Goal: Task Accomplishment & Management: Complete application form

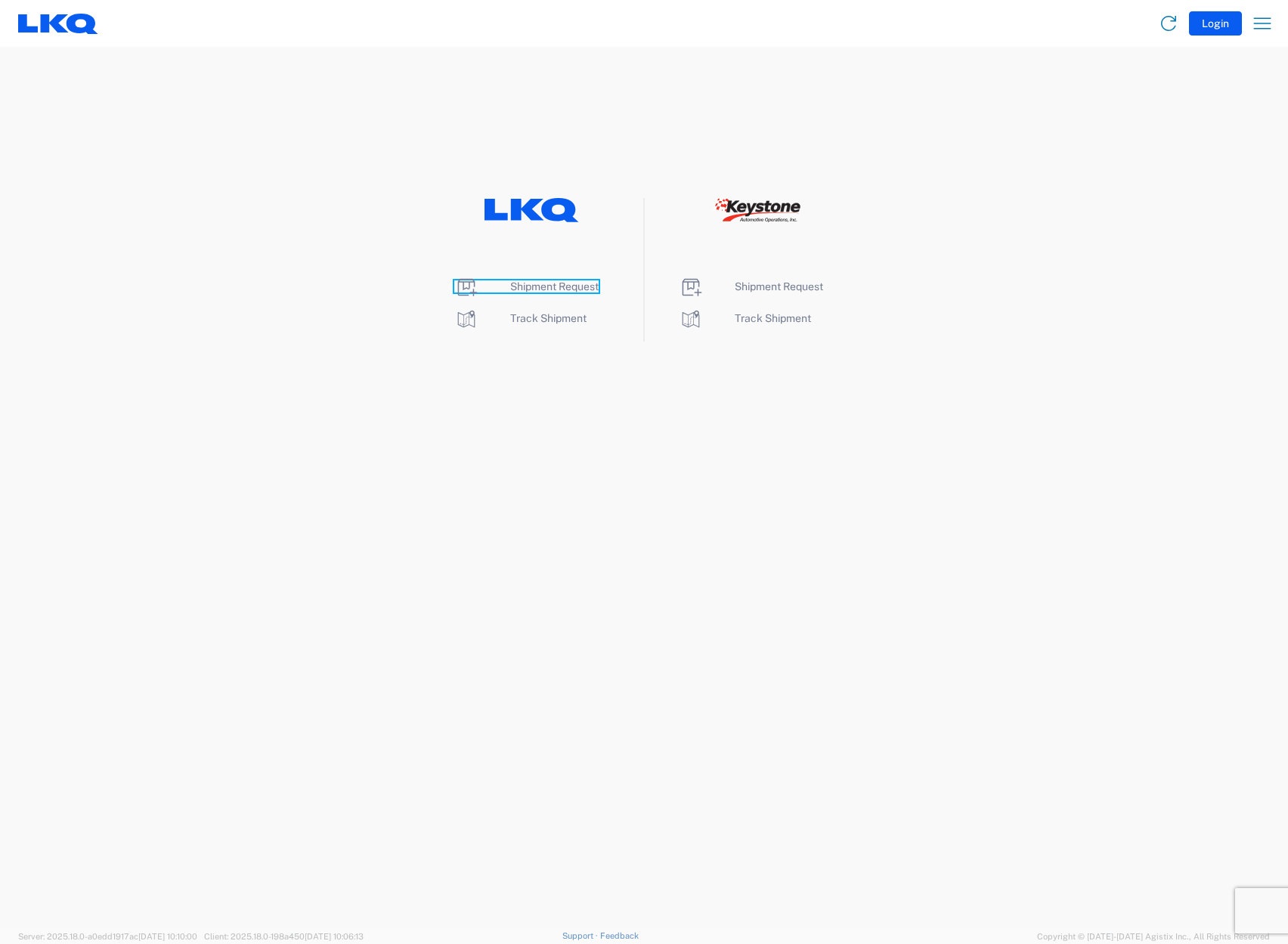
click at [560, 286] on span "Shipment Request" at bounding box center [555, 286] width 89 height 12
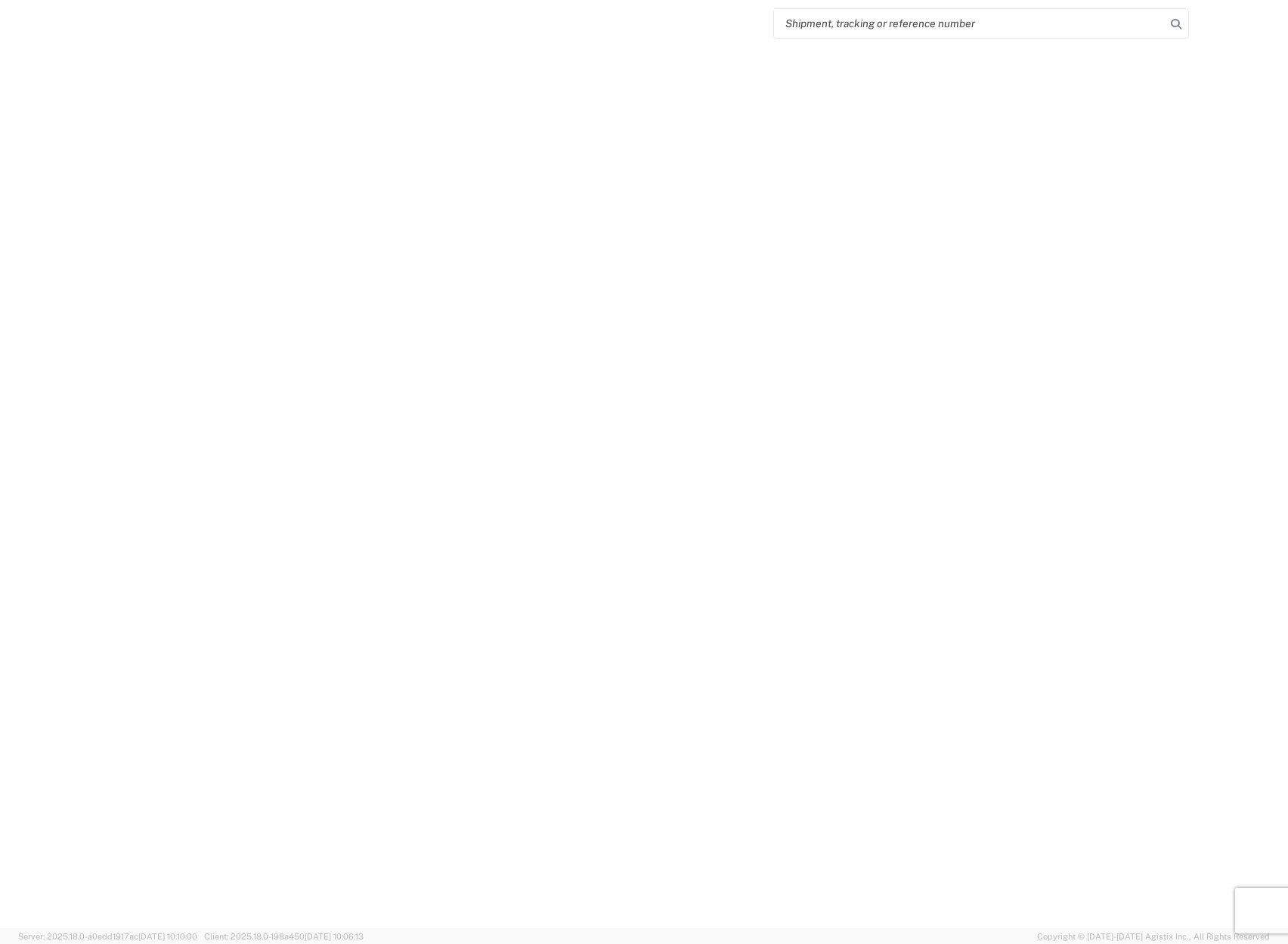
select select "FULL"
select select "LBS"
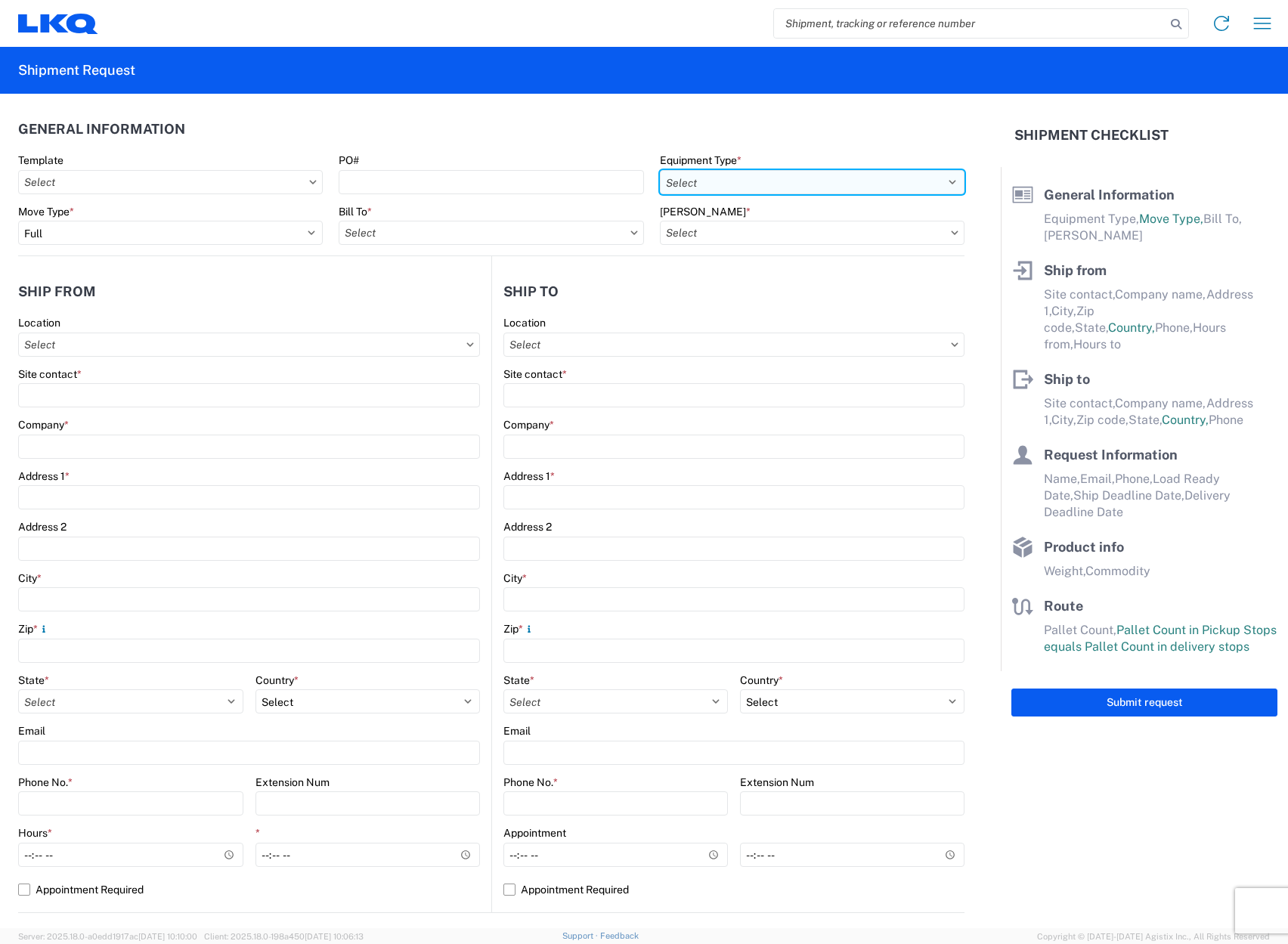
click at [909, 181] on select "Select 53’ Dry Van Flatbed Dropdeck (van) Lowboy (flatbed) Rail" at bounding box center [813, 182] width 305 height 24
select select "STDV"
click at [660, 170] on select "Select 53’ Dry Van Flatbed Dropdeck (van) Lowboy (flatbed) Rail" at bounding box center [813, 182] width 305 height 24
click at [807, 232] on input "[PERSON_NAME] *" at bounding box center [813, 232] width 305 height 24
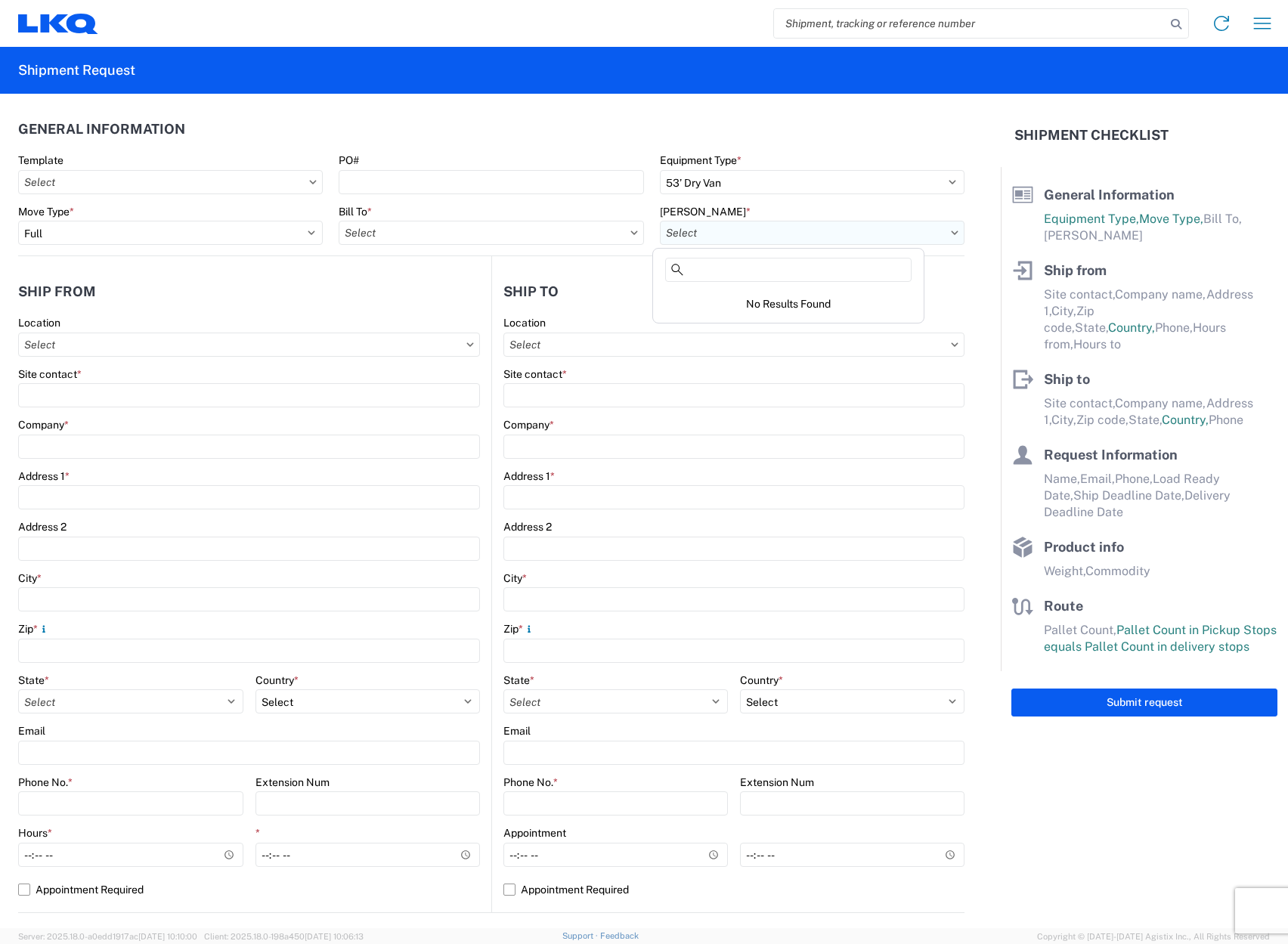
click at [771, 228] on input "[PERSON_NAME] *" at bounding box center [813, 232] width 305 height 24
click at [439, 234] on input "Bill To *" at bounding box center [491, 232] width 305 height 24
type input "3021"
click at [483, 292] on div "3021 - [US_STATE][GEOGRAPHIC_DATA]" at bounding box center [471, 300] width 265 height 24
type input "3021 - [US_STATE][GEOGRAPHIC_DATA]"
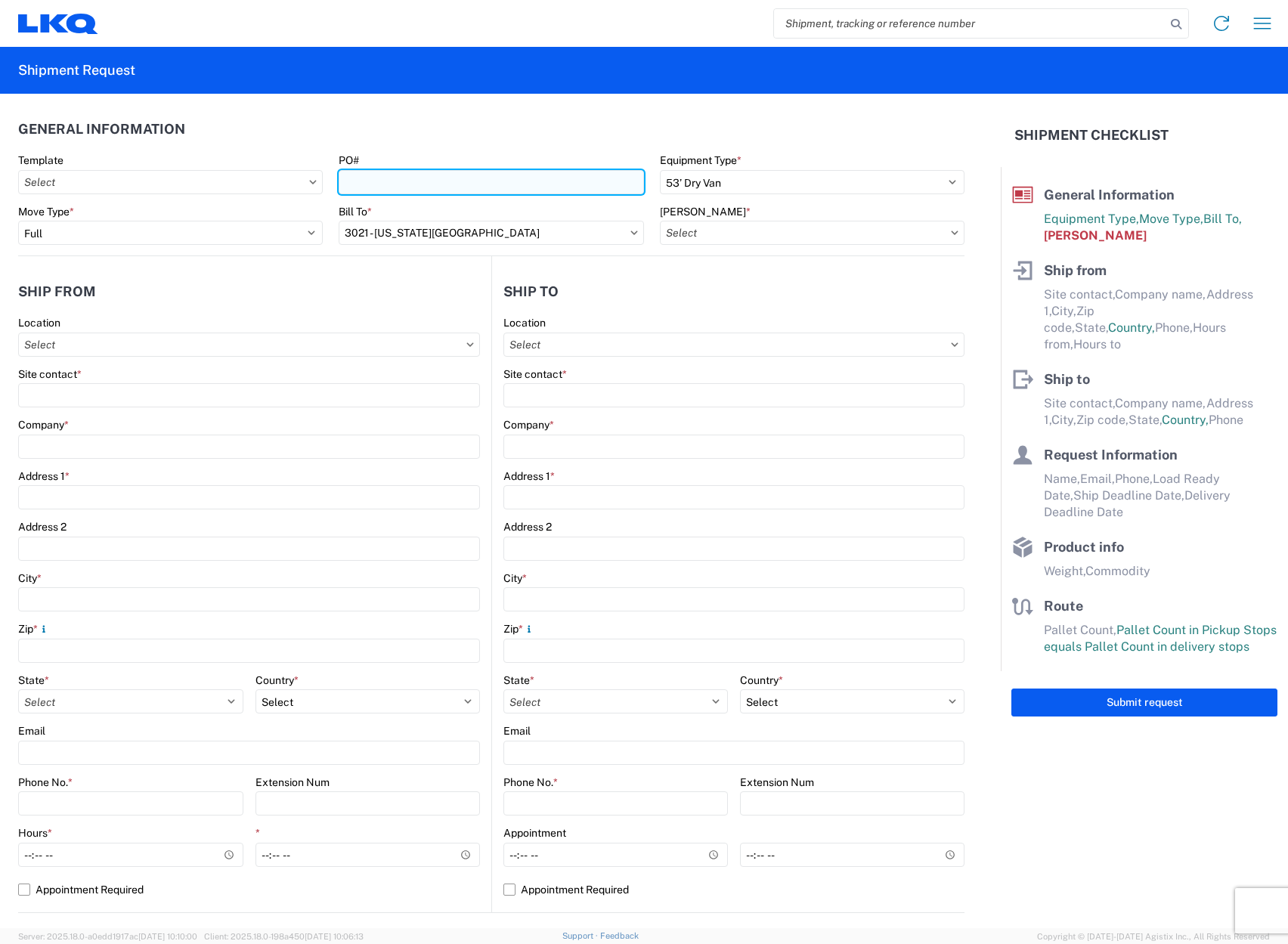
click at [412, 175] on input "PO#" at bounding box center [491, 182] width 305 height 24
click at [101, 179] on input "Template" at bounding box center [171, 182] width 305 height 24
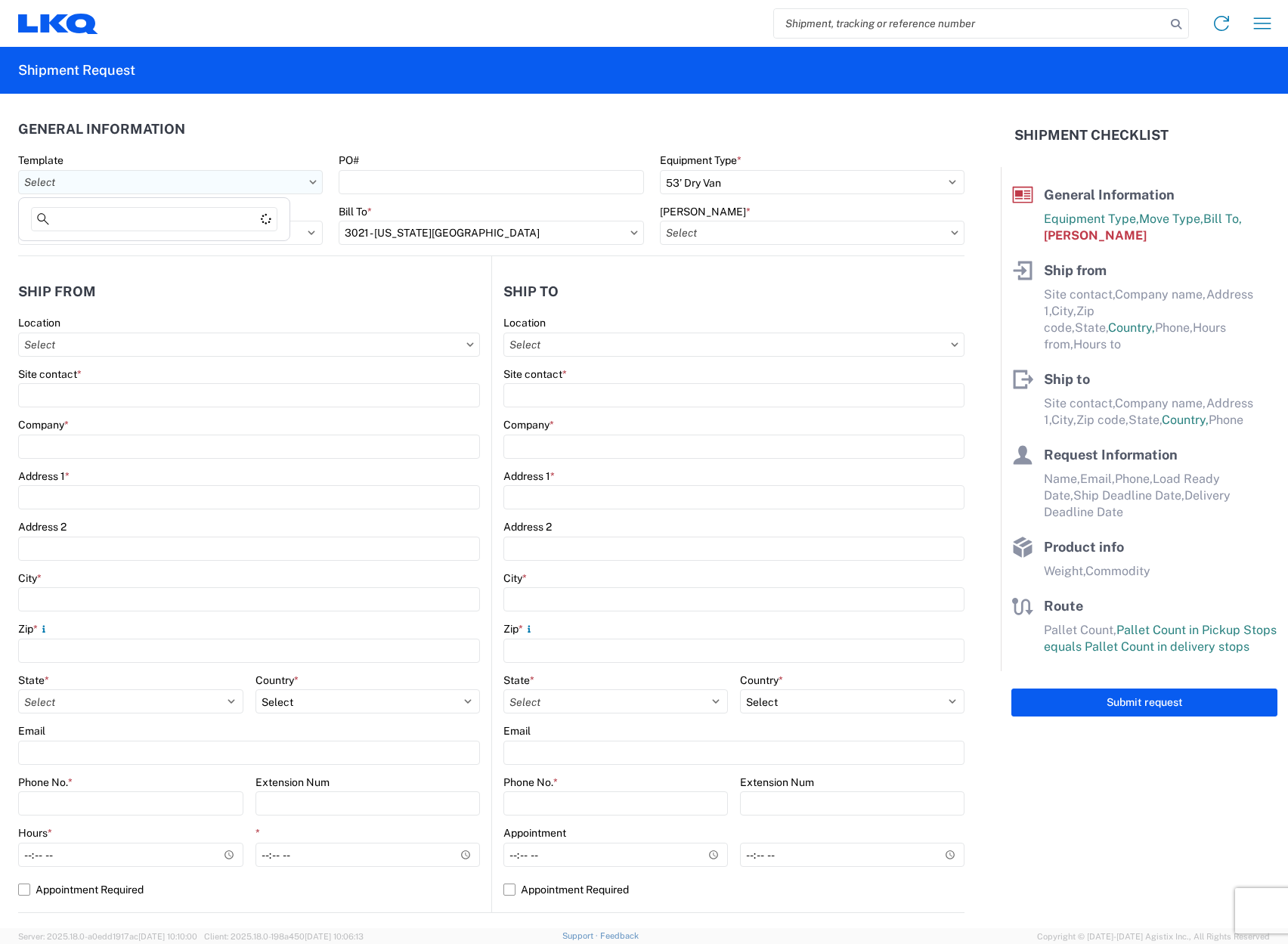
click at [158, 178] on input "Template" at bounding box center [171, 182] width 305 height 24
click at [267, 174] on input "Template" at bounding box center [171, 182] width 305 height 24
click at [251, 286] on header "Ship from" at bounding box center [255, 291] width 473 height 34
click at [314, 178] on input "Template" at bounding box center [171, 182] width 305 height 24
click at [321, 338] on input "Location" at bounding box center [249, 344] width 462 height 24
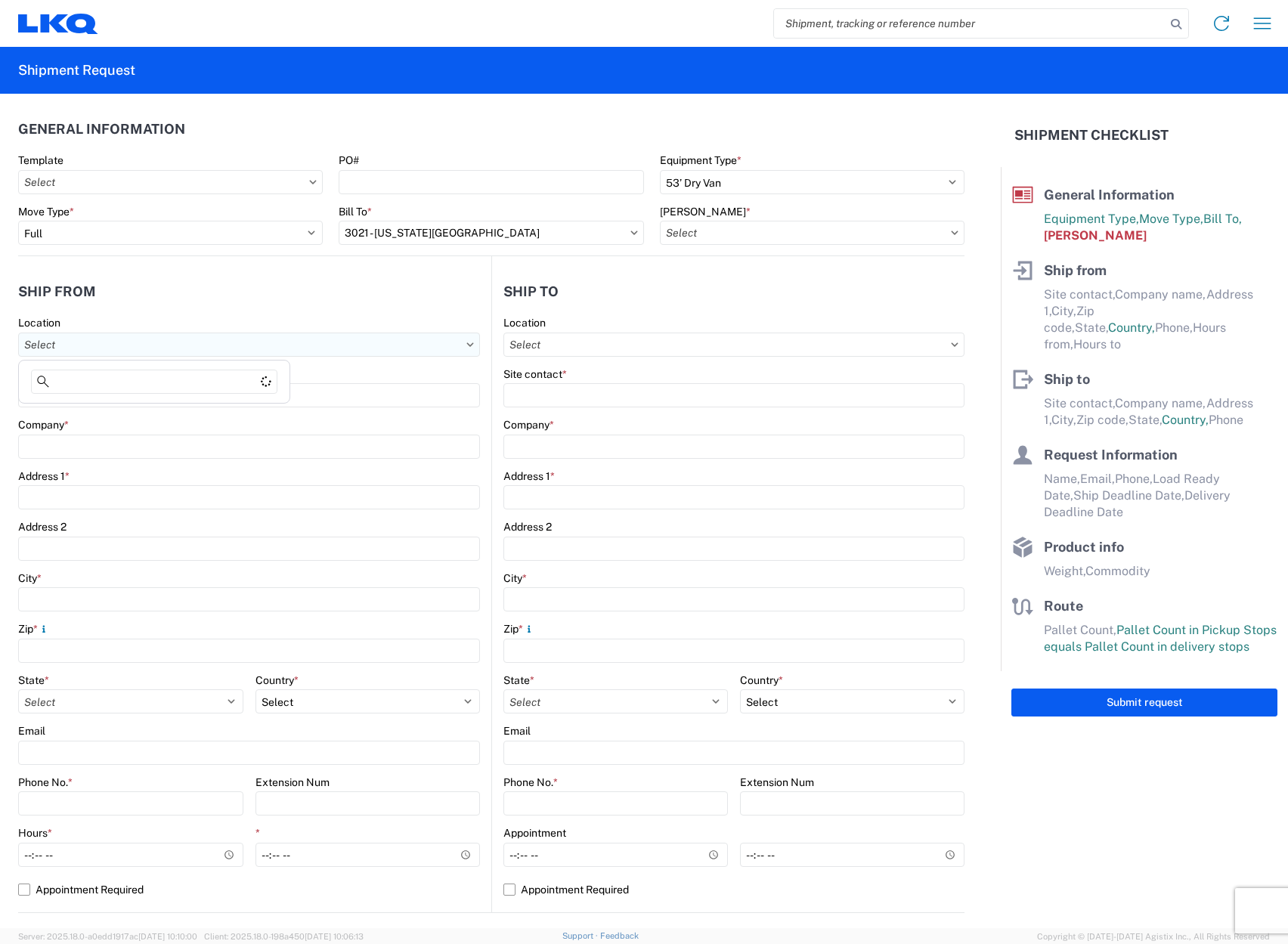
click at [321, 338] on input "Location" at bounding box center [249, 344] width 462 height 24
type input "3130"
click at [163, 403] on div "3130 - [GEOGRAPHIC_DATA]" at bounding box center [154, 411] width 265 height 24
type input "3130 - [GEOGRAPHIC_DATA]"
type input "LKQ Corporation"
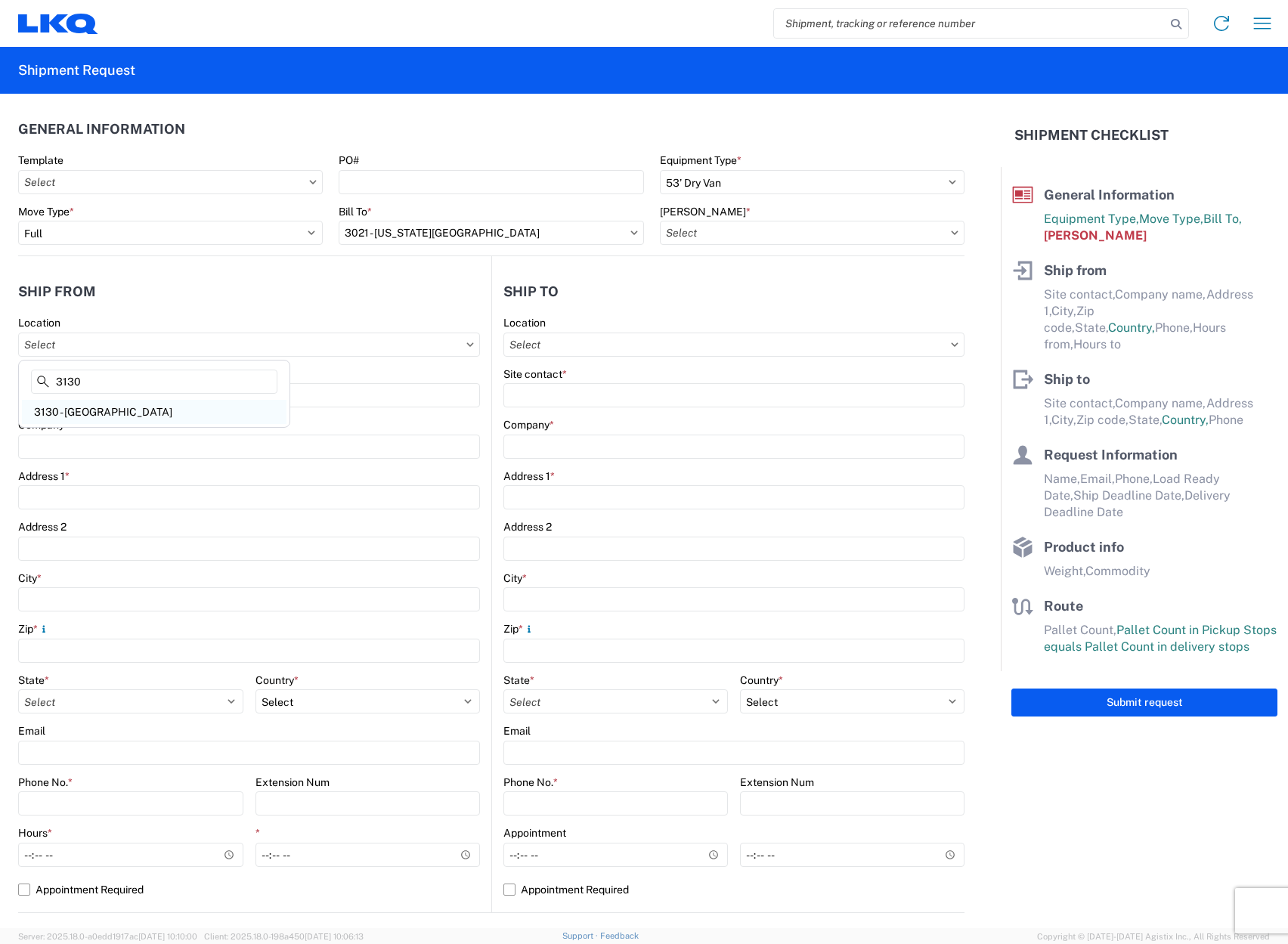
type input "[STREET_ADDRESS]"
type input "Charlotte"
type input "28208"
select select "NC"
select select "US"
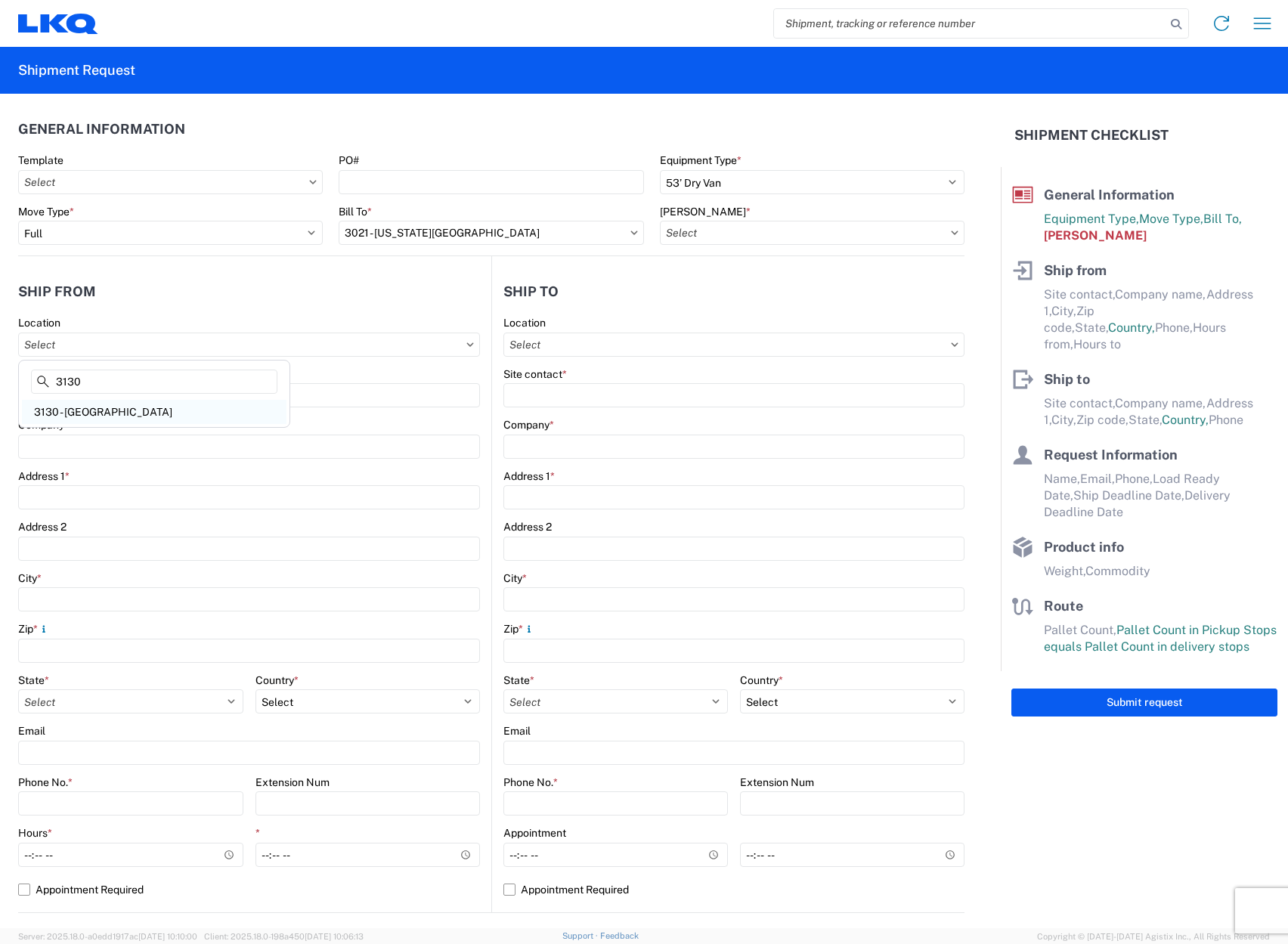
type input "[PHONE_NUMBER]"
type input "07:00"
type input "17:00"
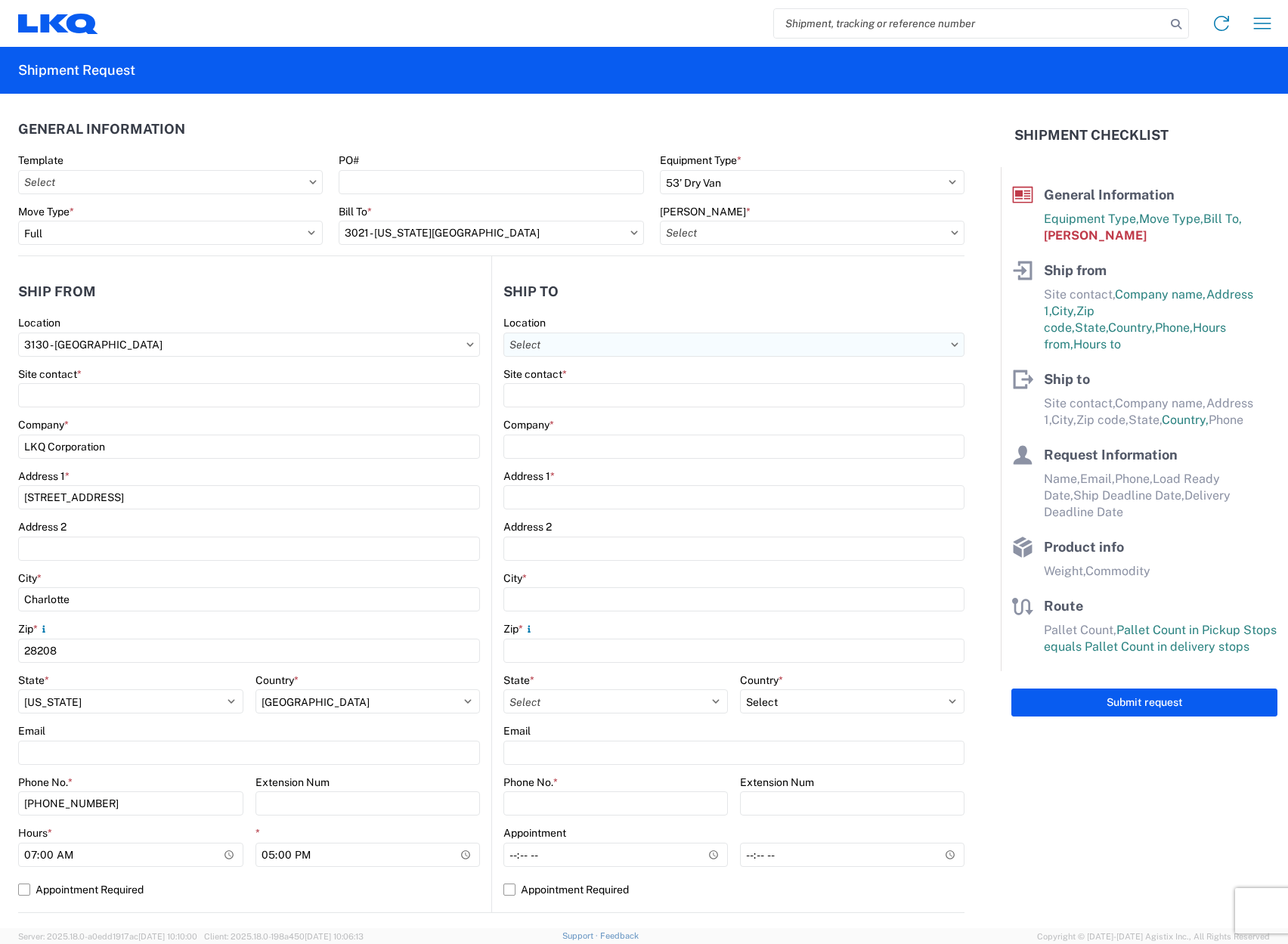
click at [576, 342] on input "Location" at bounding box center [734, 344] width 461 height 24
type input "3021"
click at [599, 407] on div "3021 - [US_STATE][GEOGRAPHIC_DATA]" at bounding box center [634, 411] width 265 height 24
type input "3021 - [US_STATE][GEOGRAPHIC_DATA]"
type input "LKQ Corporation"
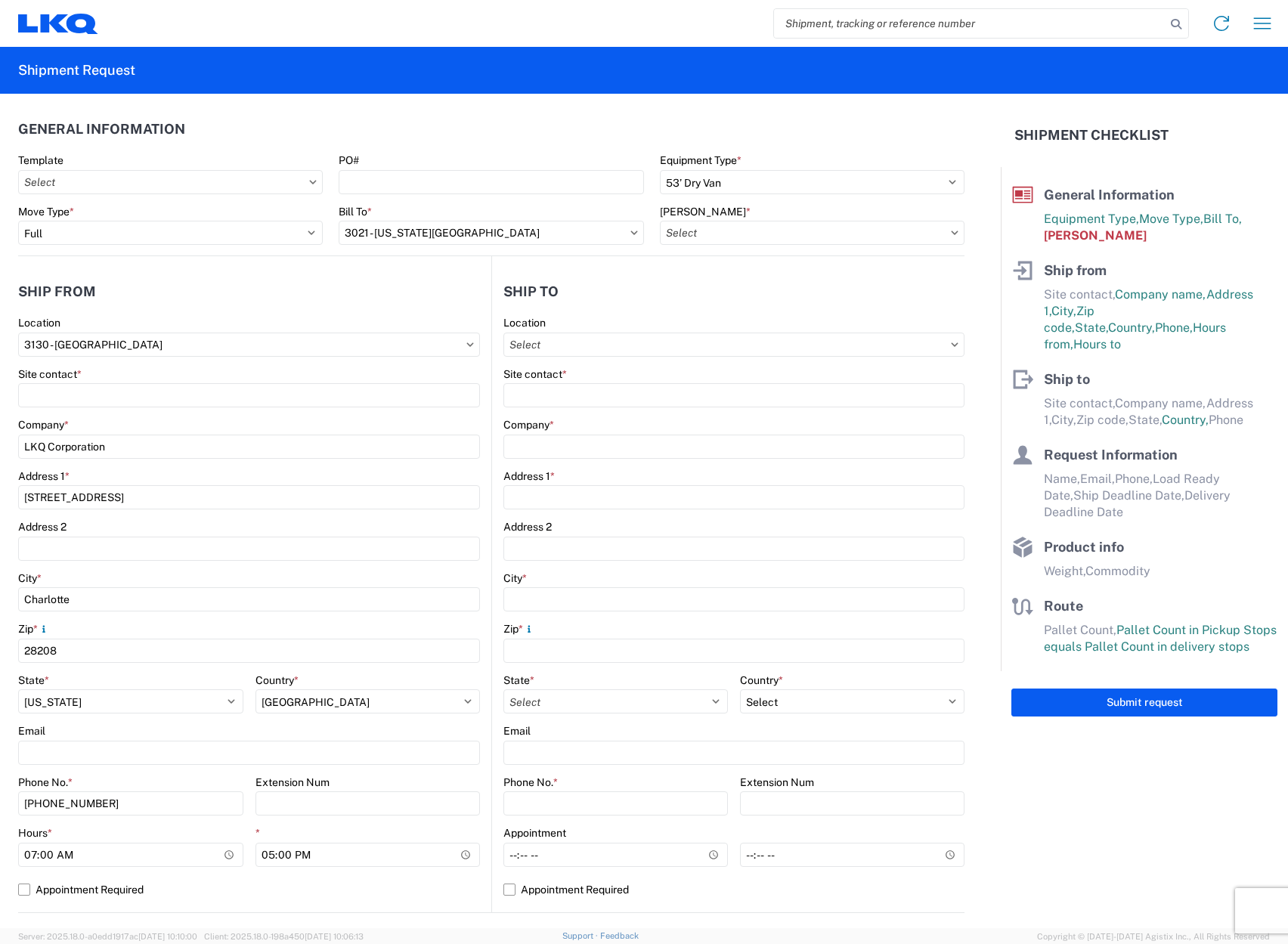
type input "[STREET_ADDRESS]"
type input "Suite 100"
type input "Shawnee"
type input "66226"
select select "KS"
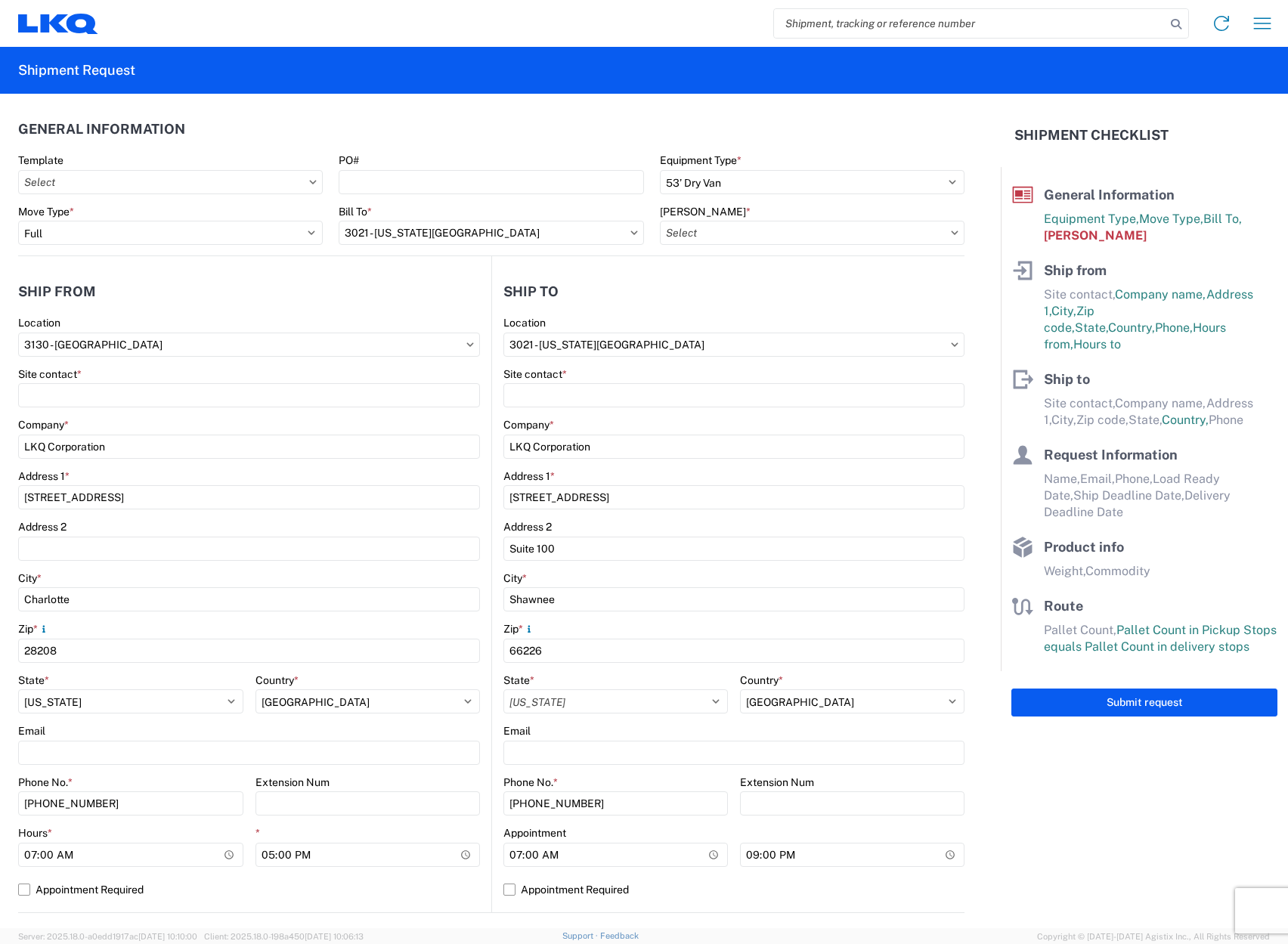
select select "US"
click at [867, 228] on input "[PERSON_NAME] *" at bounding box center [813, 232] width 305 height 24
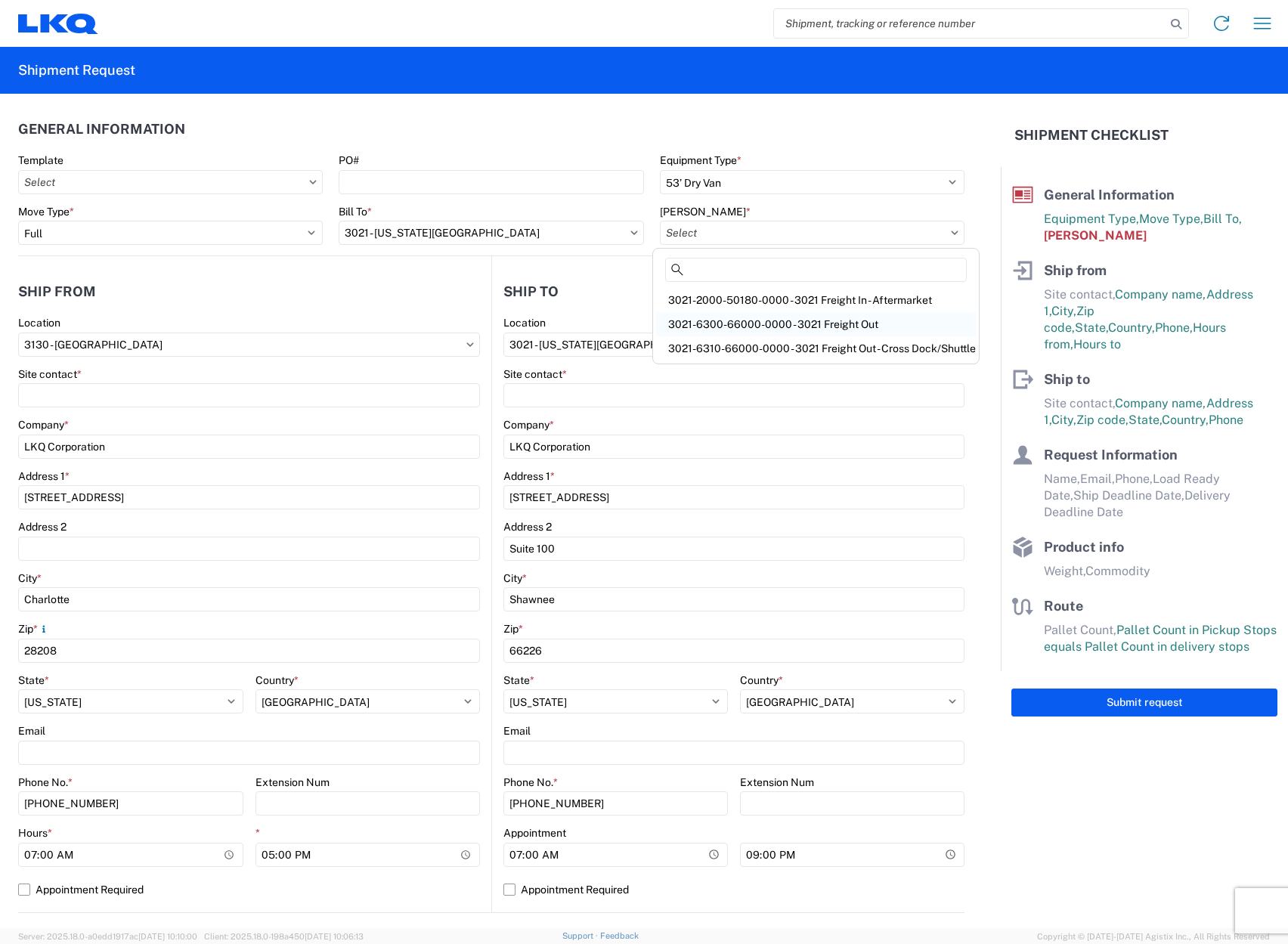
click at [867, 329] on div "3021-6300-66000-0000 - 3021 Freight Out" at bounding box center [816, 324] width 320 height 24
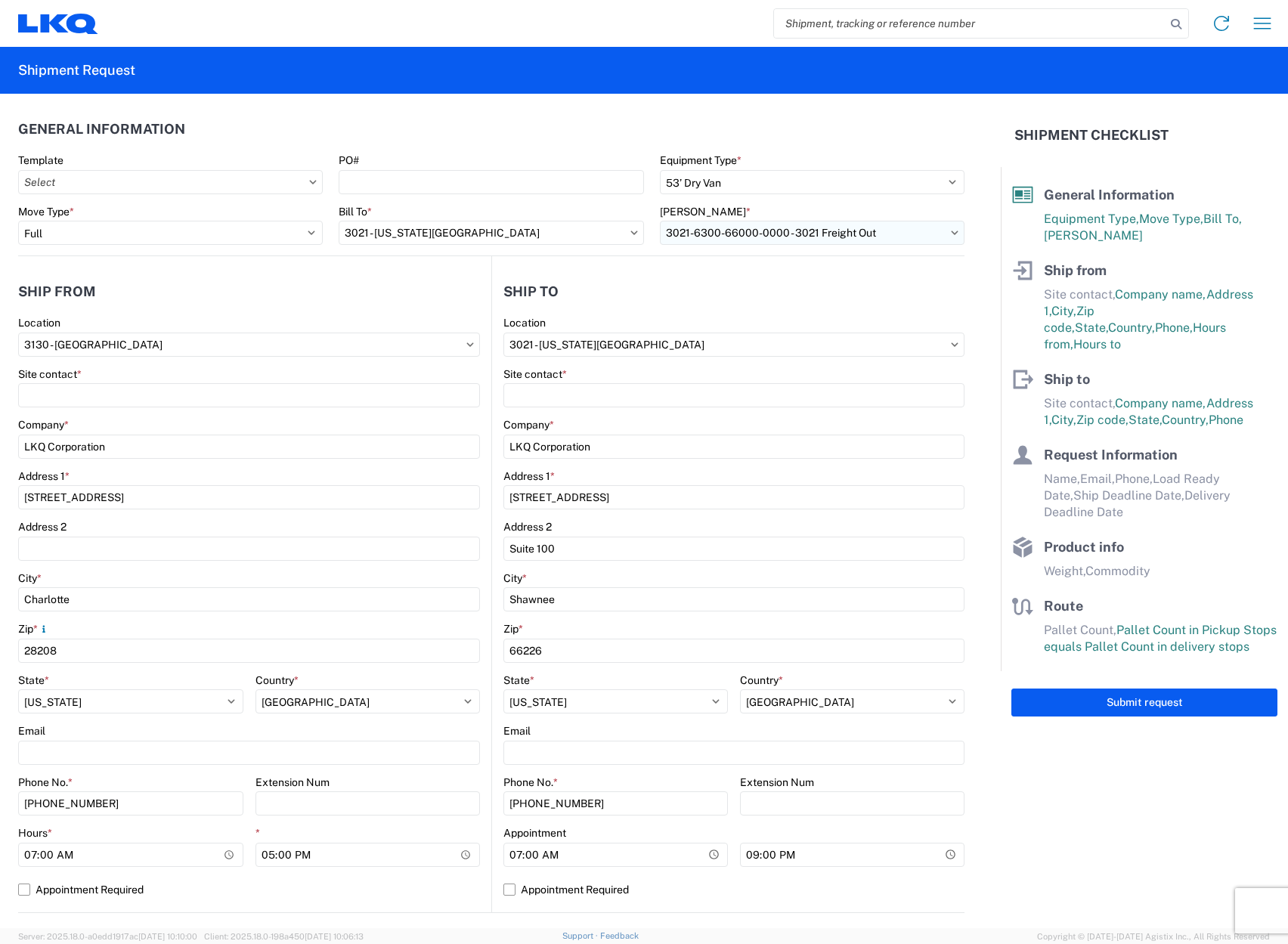
click at [939, 238] on input "3021-6300-66000-0000 - 3021 Freight Out" at bounding box center [813, 232] width 305 height 24
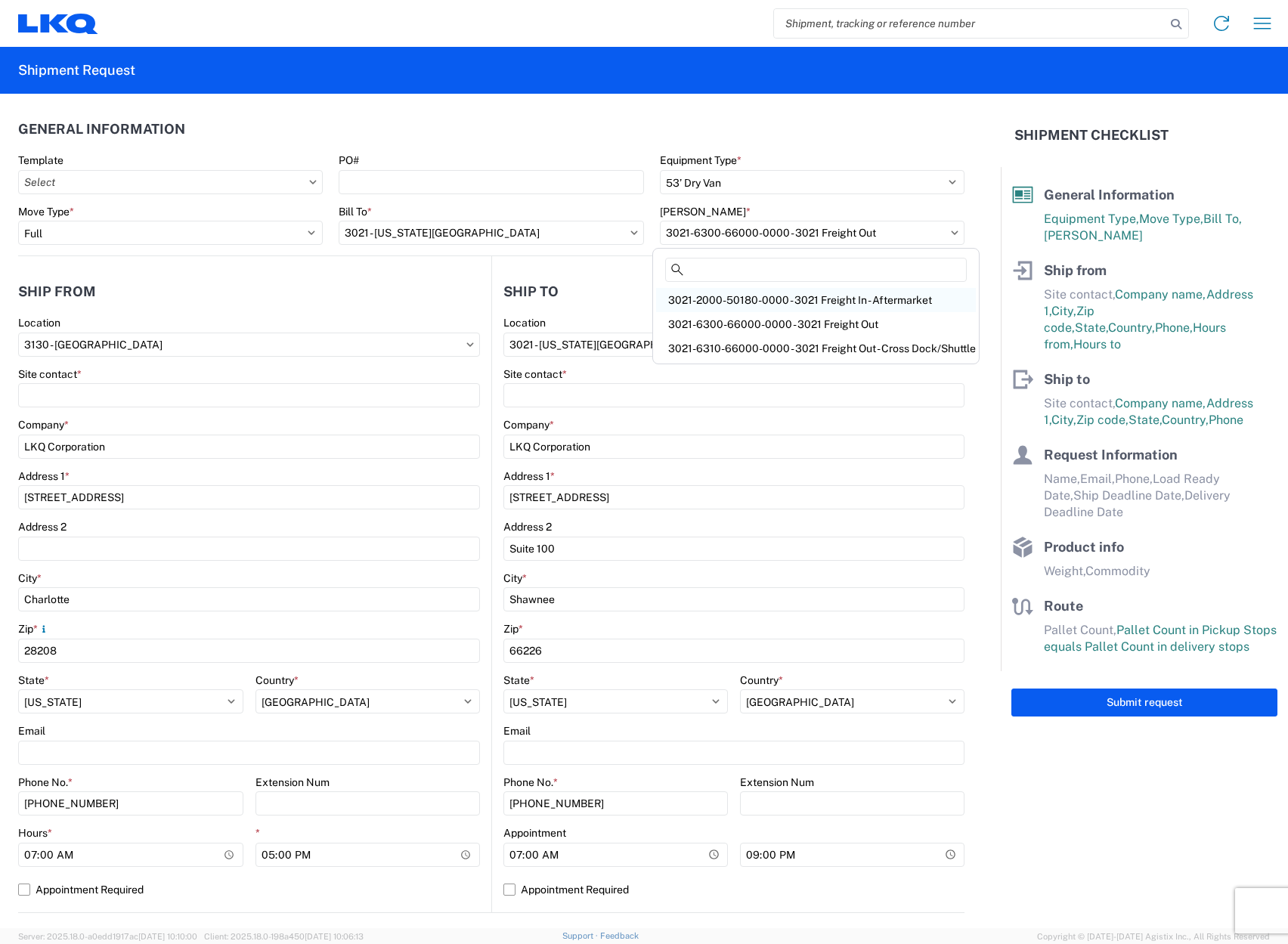
click at [869, 303] on div "3021-2000-50180-0000 - 3021 Freight In - Aftermarket" at bounding box center [816, 300] width 320 height 24
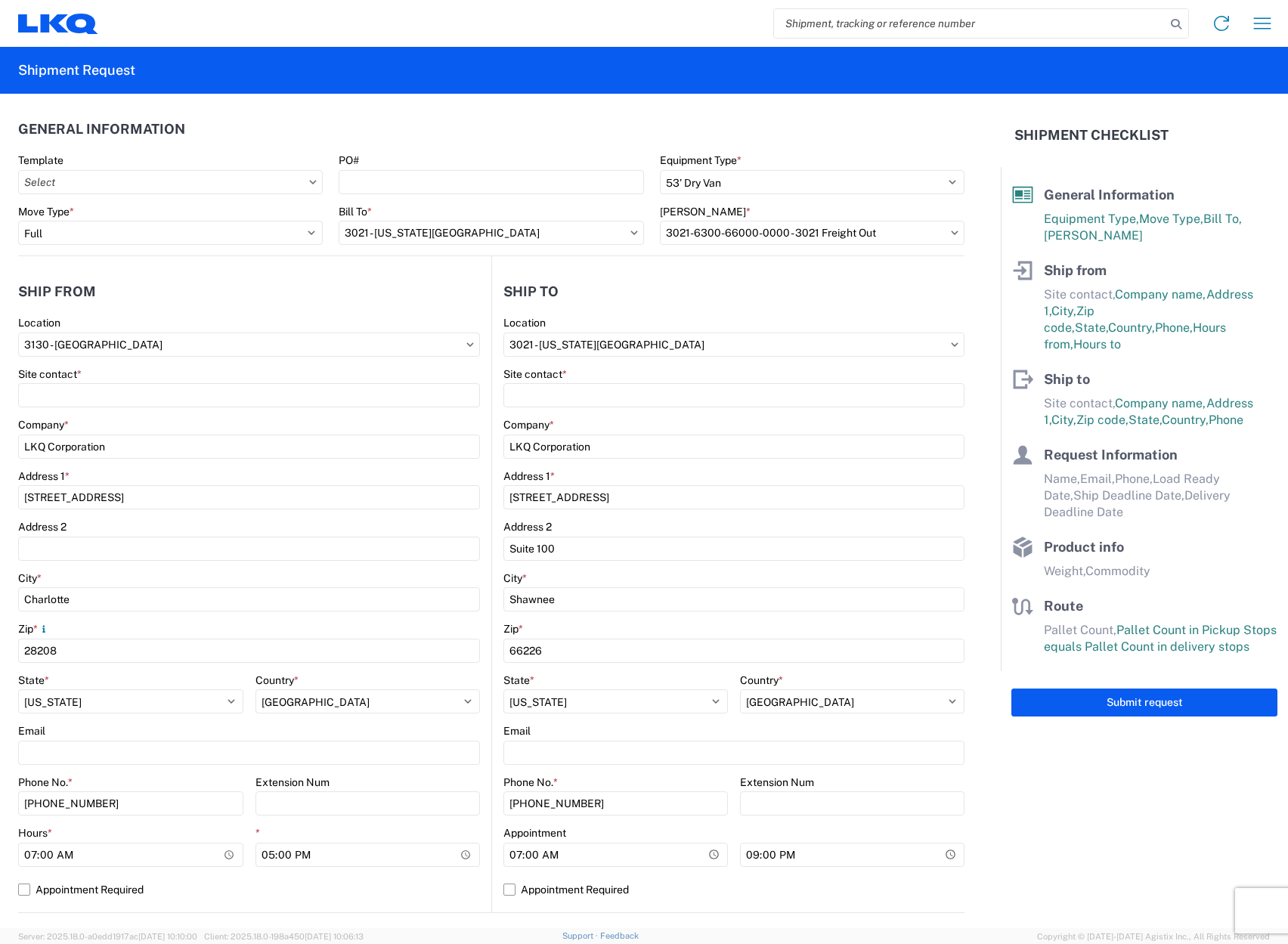
type input "3021-2000-50180-0000 - 3021 Freight In - Aftermarket"
drag, startPoint x: 501, startPoint y: 163, endPoint x: 498, endPoint y: 182, distance: 19.2
click at [501, 162] on div "PO#" at bounding box center [491, 160] width 305 height 13
click at [490, 191] on input "PO#" at bounding box center [491, 182] width 305 height 24
type input "X1189343-1"
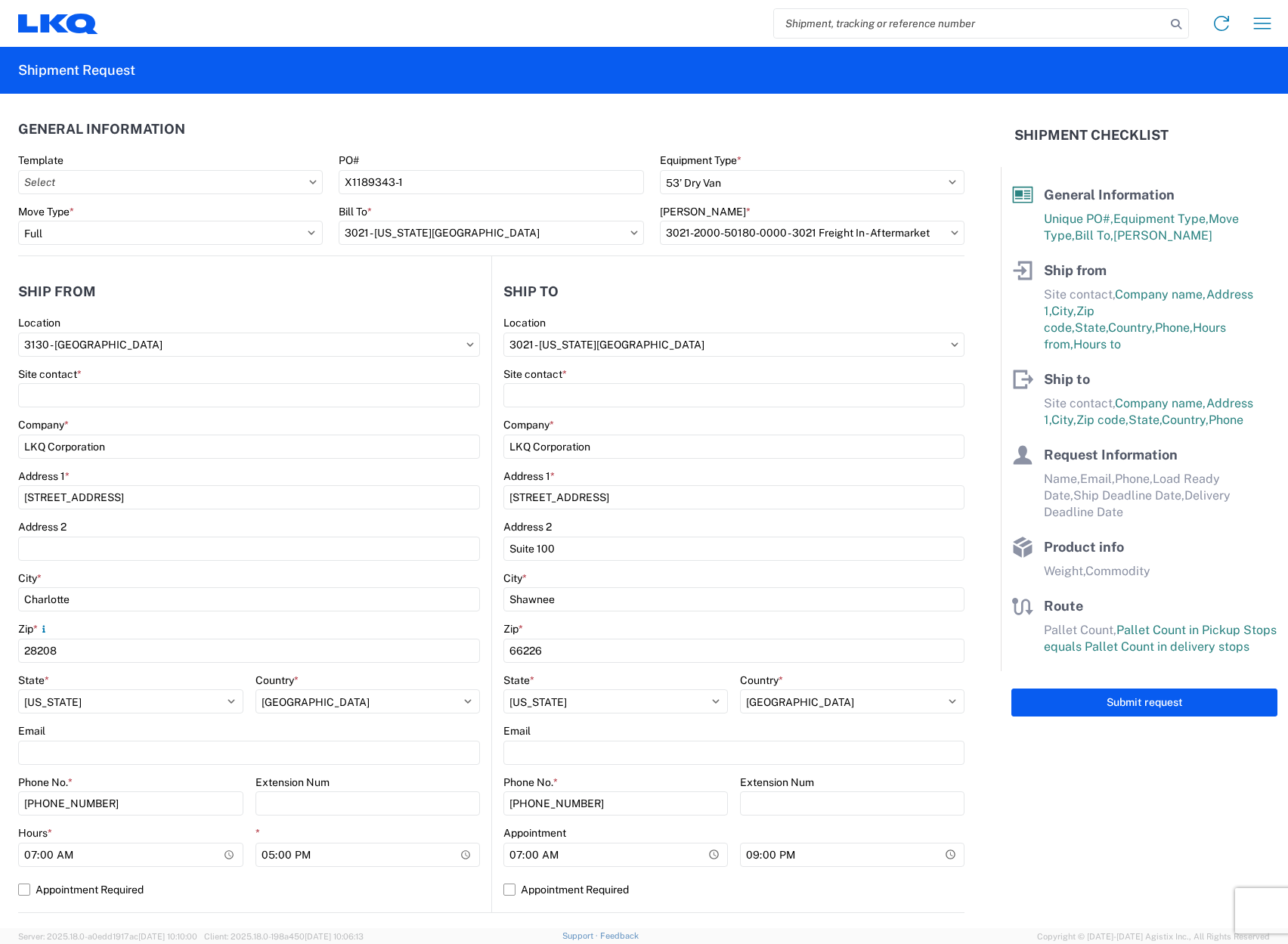
click at [344, 137] on header "General Information" at bounding box center [492, 129] width 947 height 34
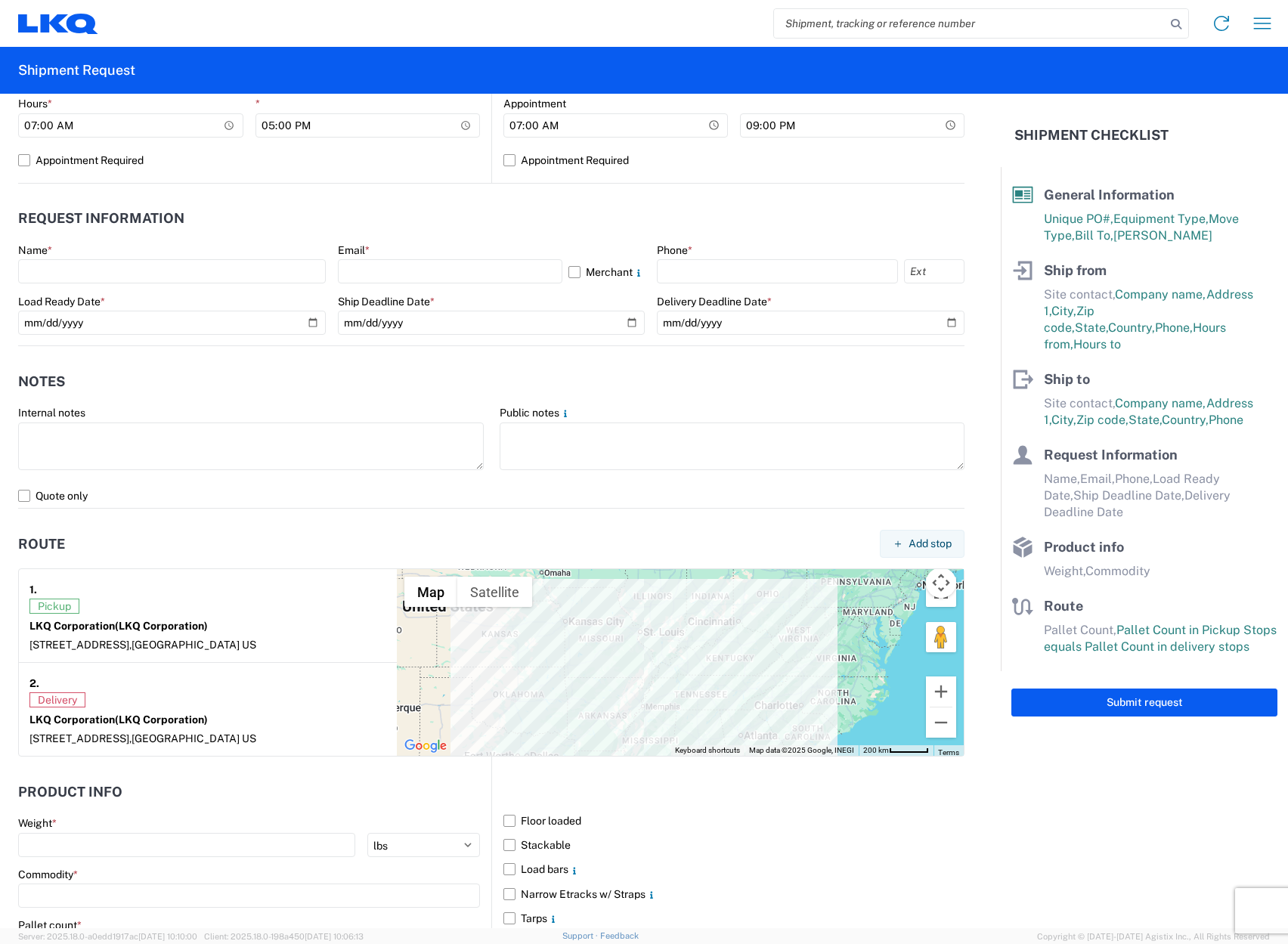
scroll to position [680, 0]
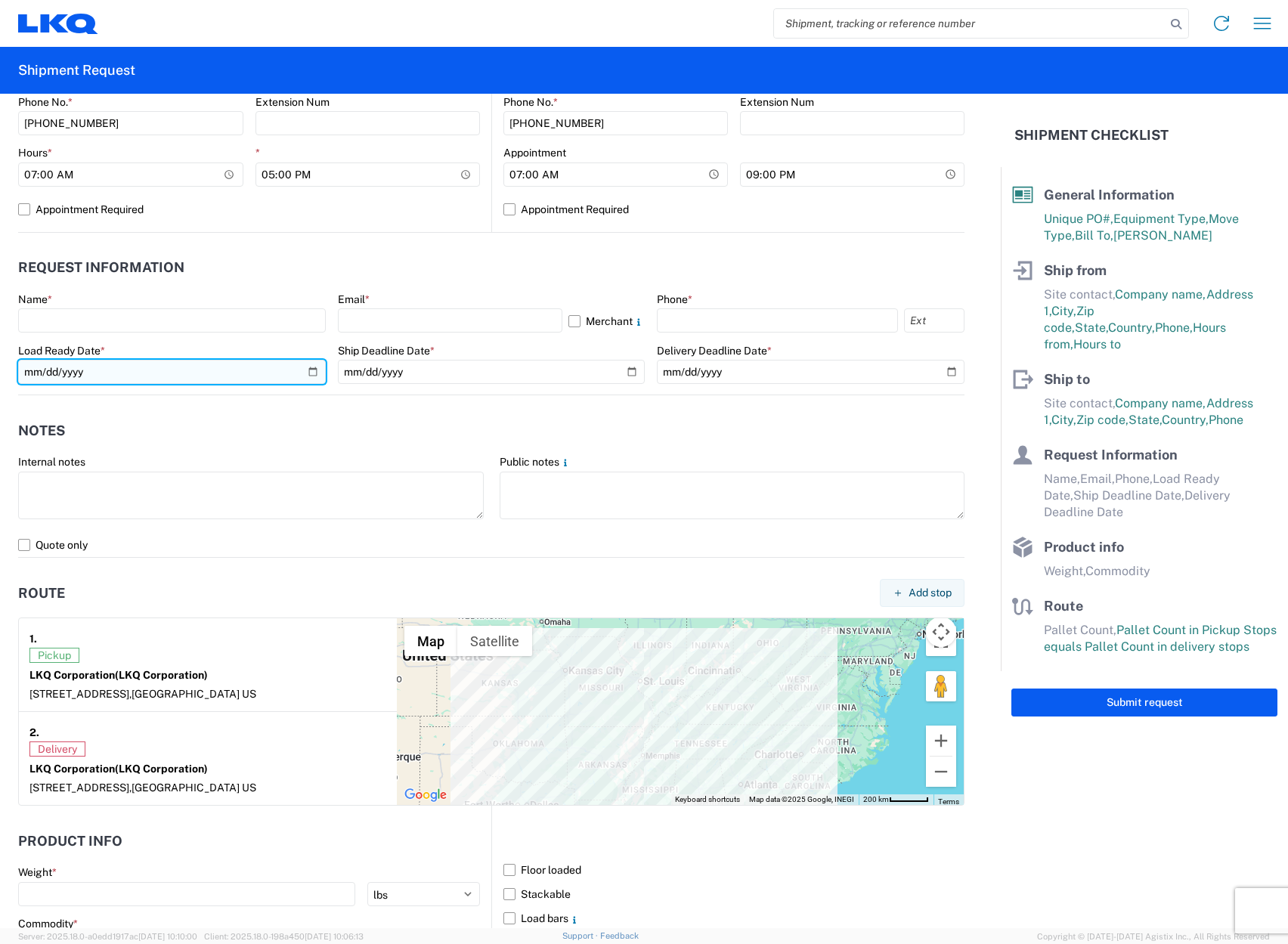
click at [169, 365] on input "date" at bounding box center [172, 371] width 308 height 24
click at [313, 370] on input "date" at bounding box center [172, 371] width 308 height 24
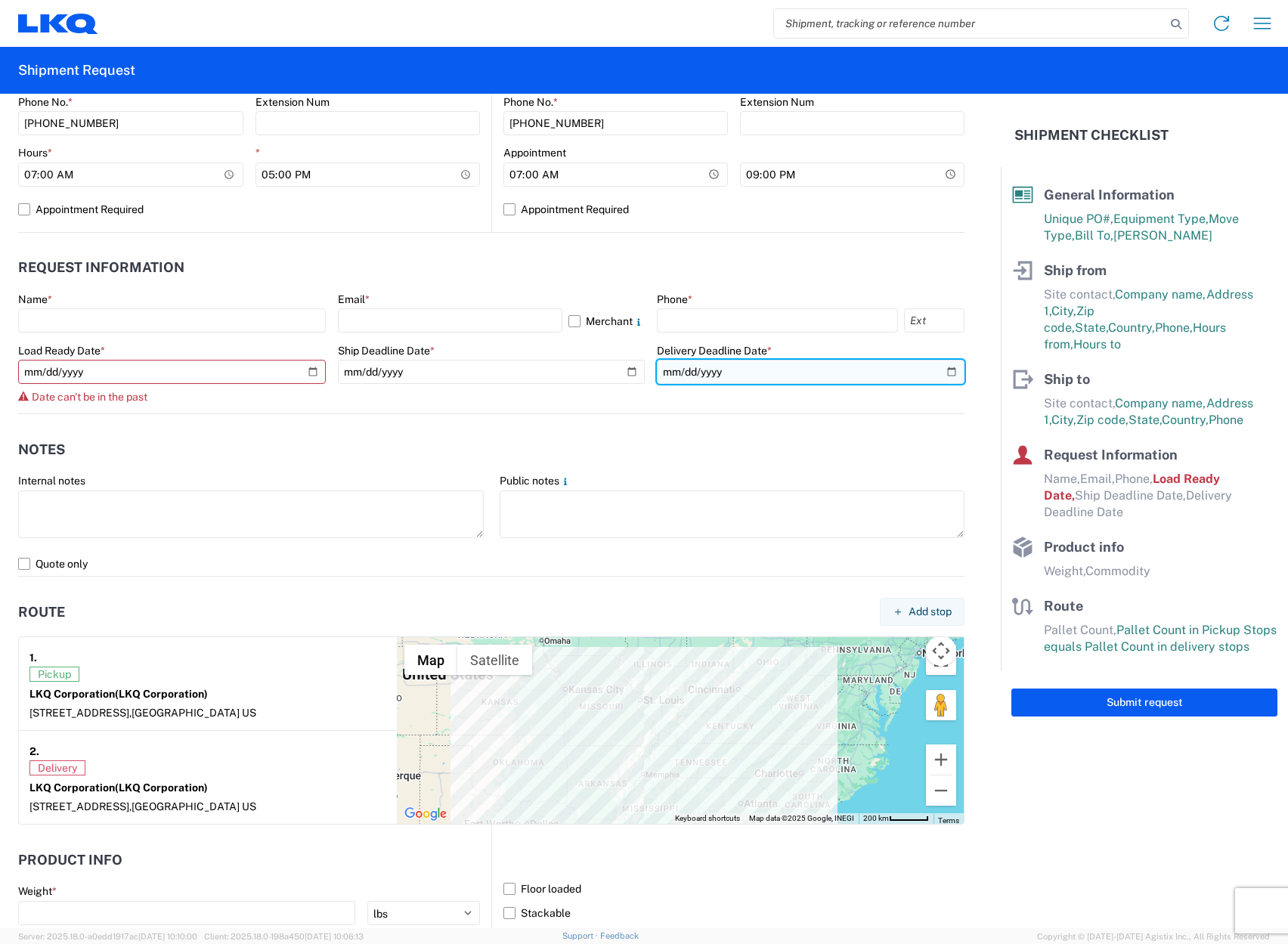
click at [939, 379] on input "date" at bounding box center [810, 371] width 308 height 24
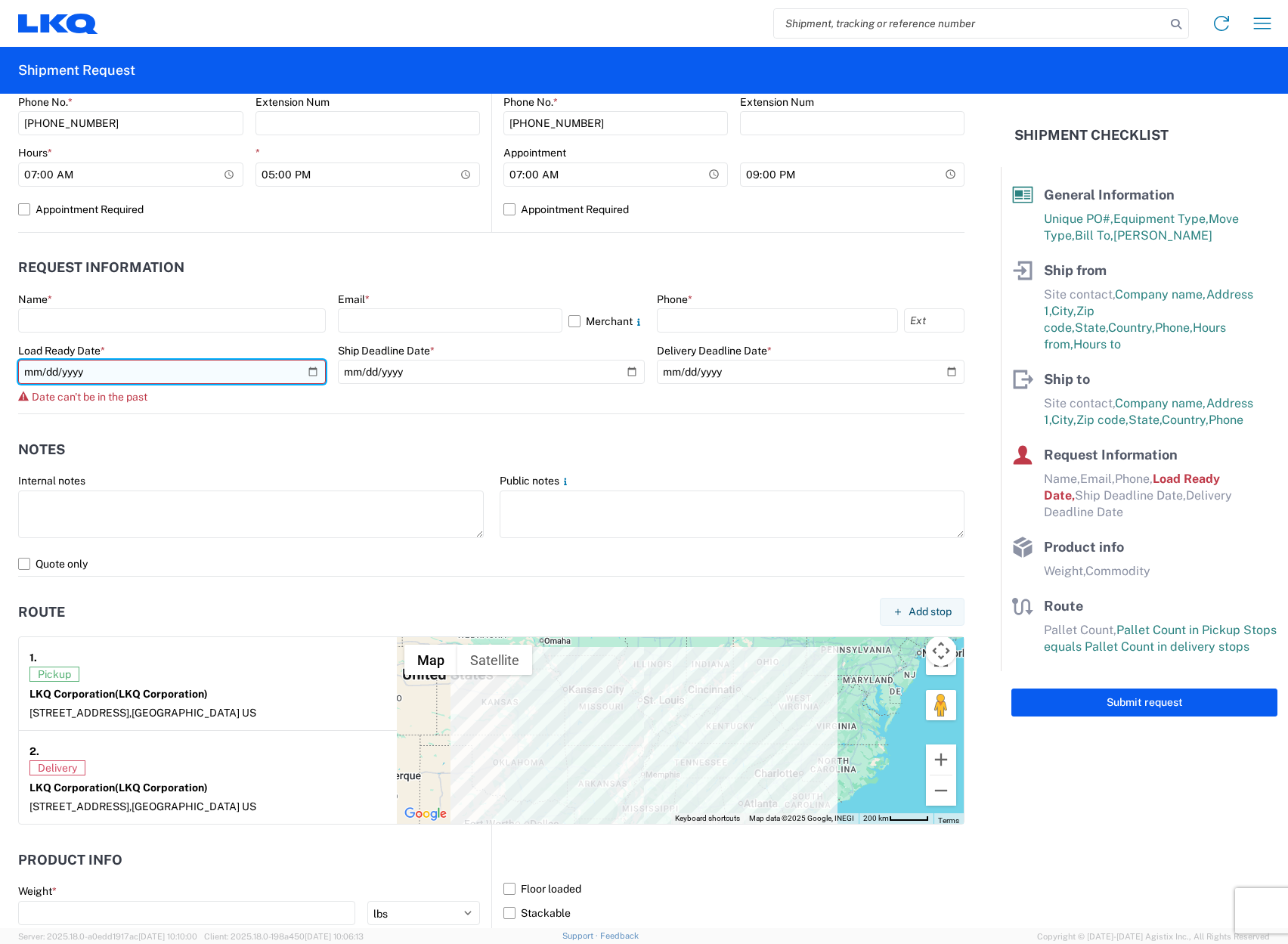
click at [314, 374] on input "[DATE]" at bounding box center [172, 371] width 308 height 24
click at [301, 377] on input "[DATE]" at bounding box center [172, 371] width 308 height 24
click at [320, 367] on input "[DATE]" at bounding box center [172, 371] width 308 height 24
click at [314, 369] on input "[DATE]" at bounding box center [172, 371] width 308 height 24
type input "[DATE]"
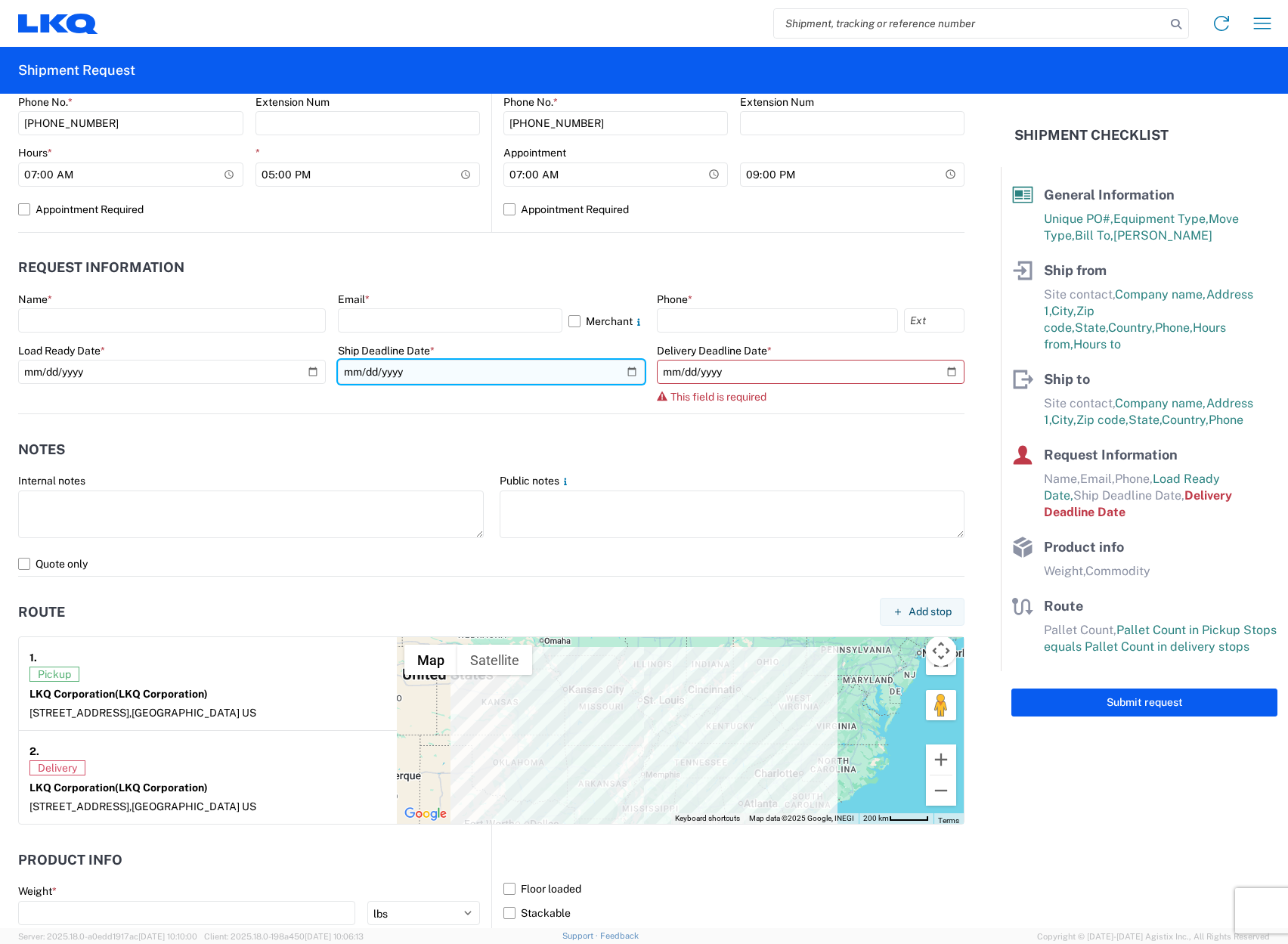
click at [623, 374] on input "date" at bounding box center [491, 371] width 308 height 24
type input "[DATE]"
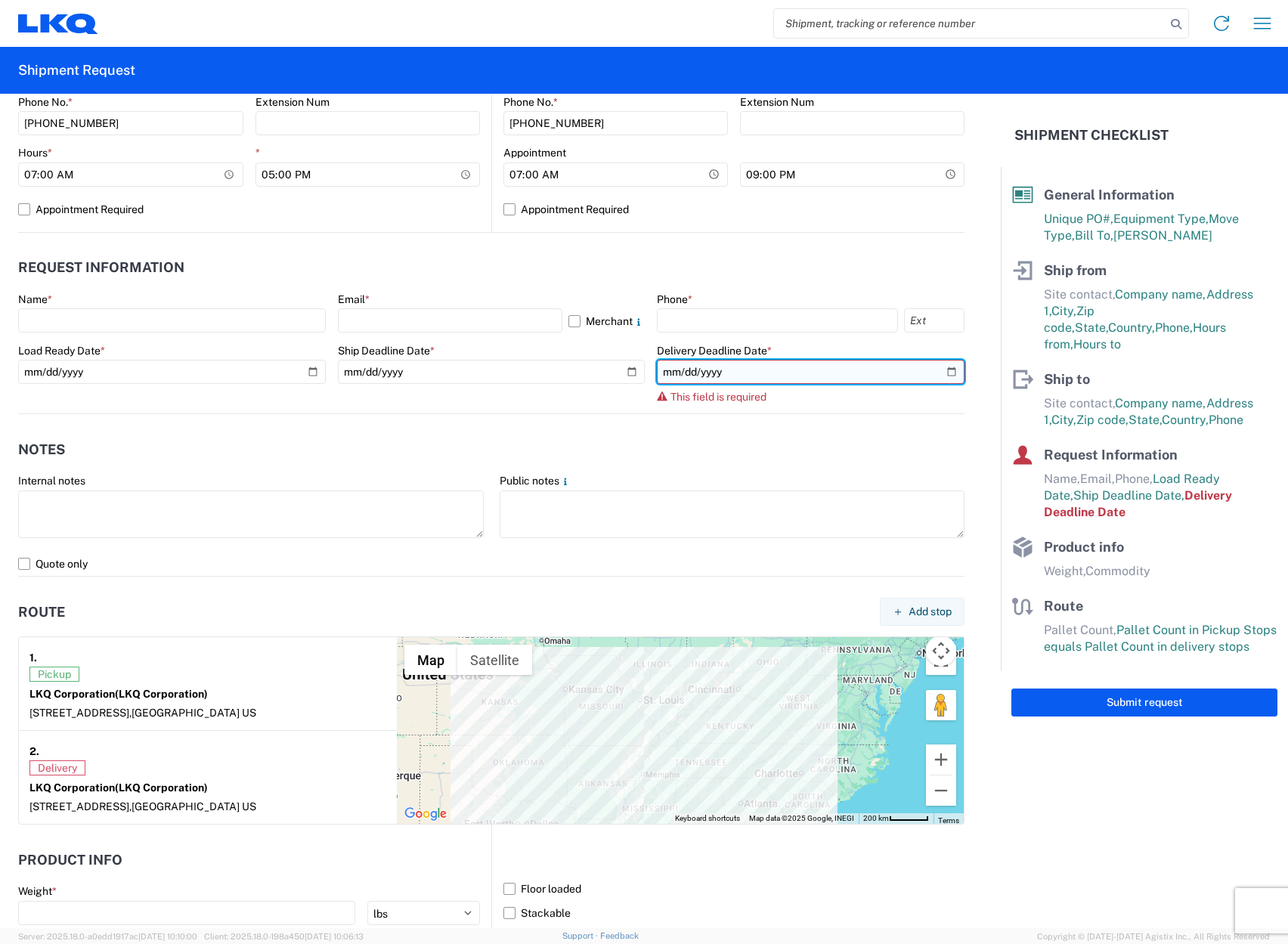
click at [941, 367] on input "date" at bounding box center [810, 371] width 308 height 24
type input "[DATE]"
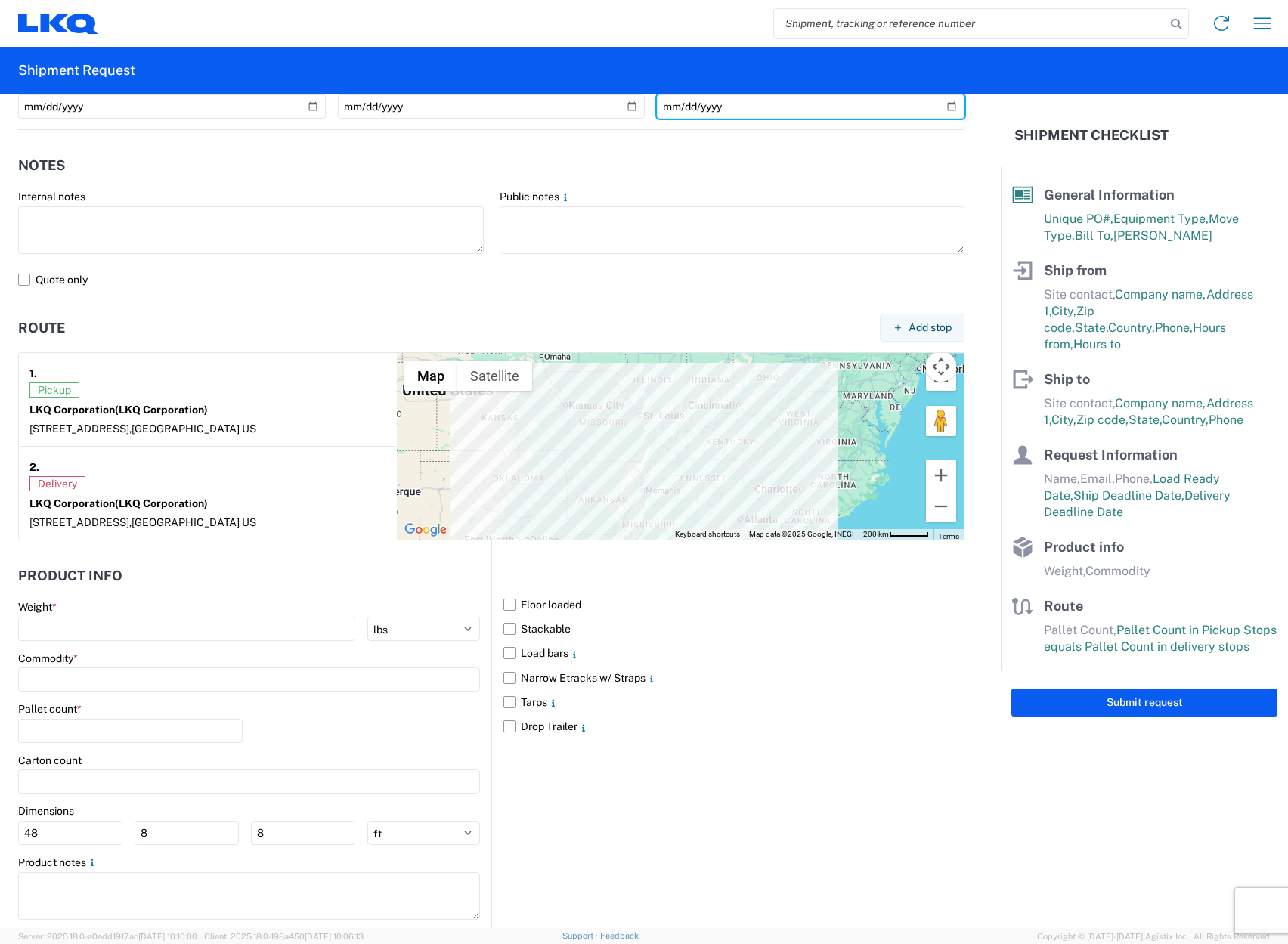
scroll to position [978, 0]
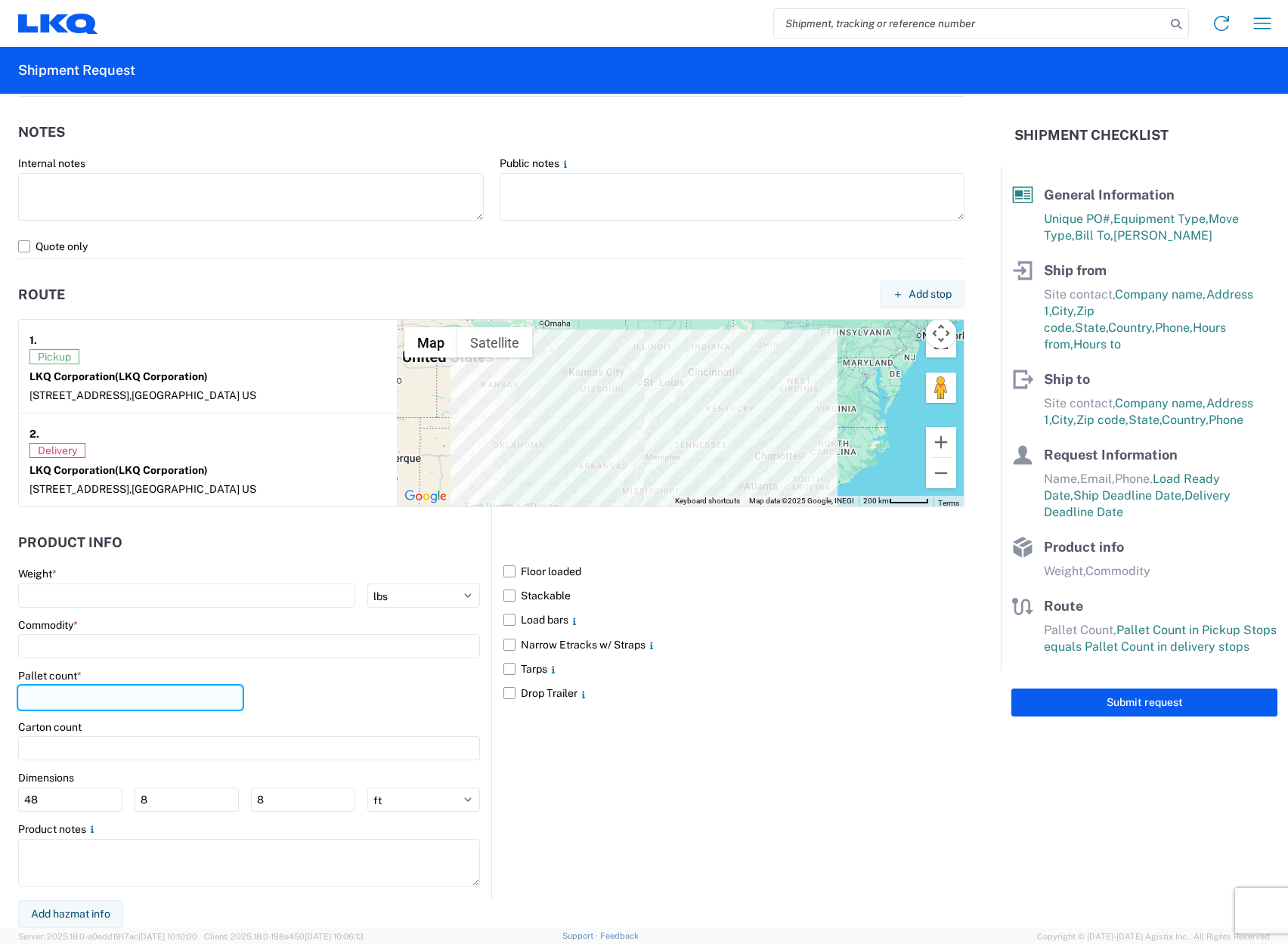
click at [64, 694] on input "number" at bounding box center [131, 697] width 225 height 24
type input "20"
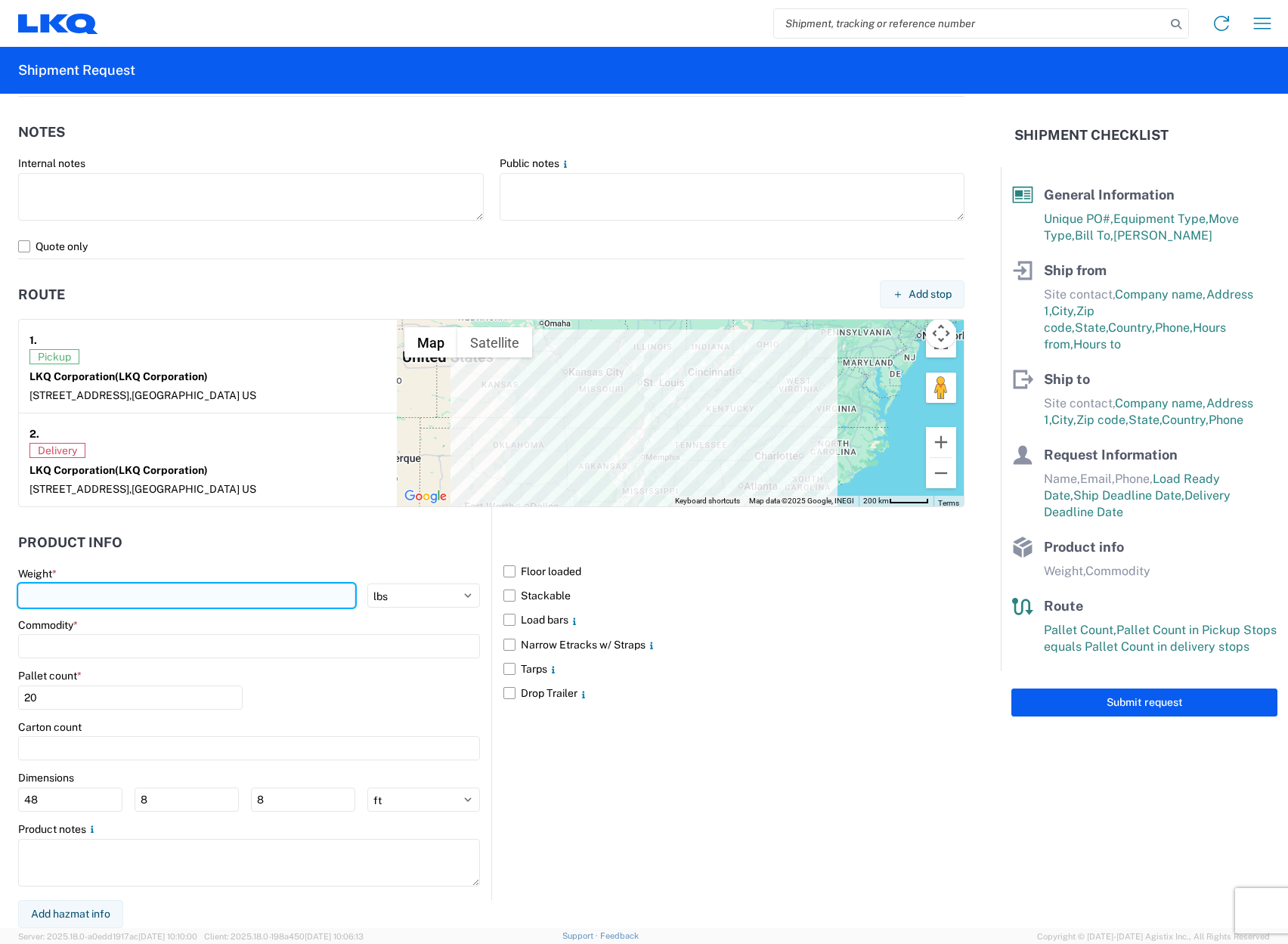
click at [200, 600] on input "number" at bounding box center [187, 595] width 337 height 24
type input "7000"
click at [173, 636] on input at bounding box center [249, 646] width 462 height 24
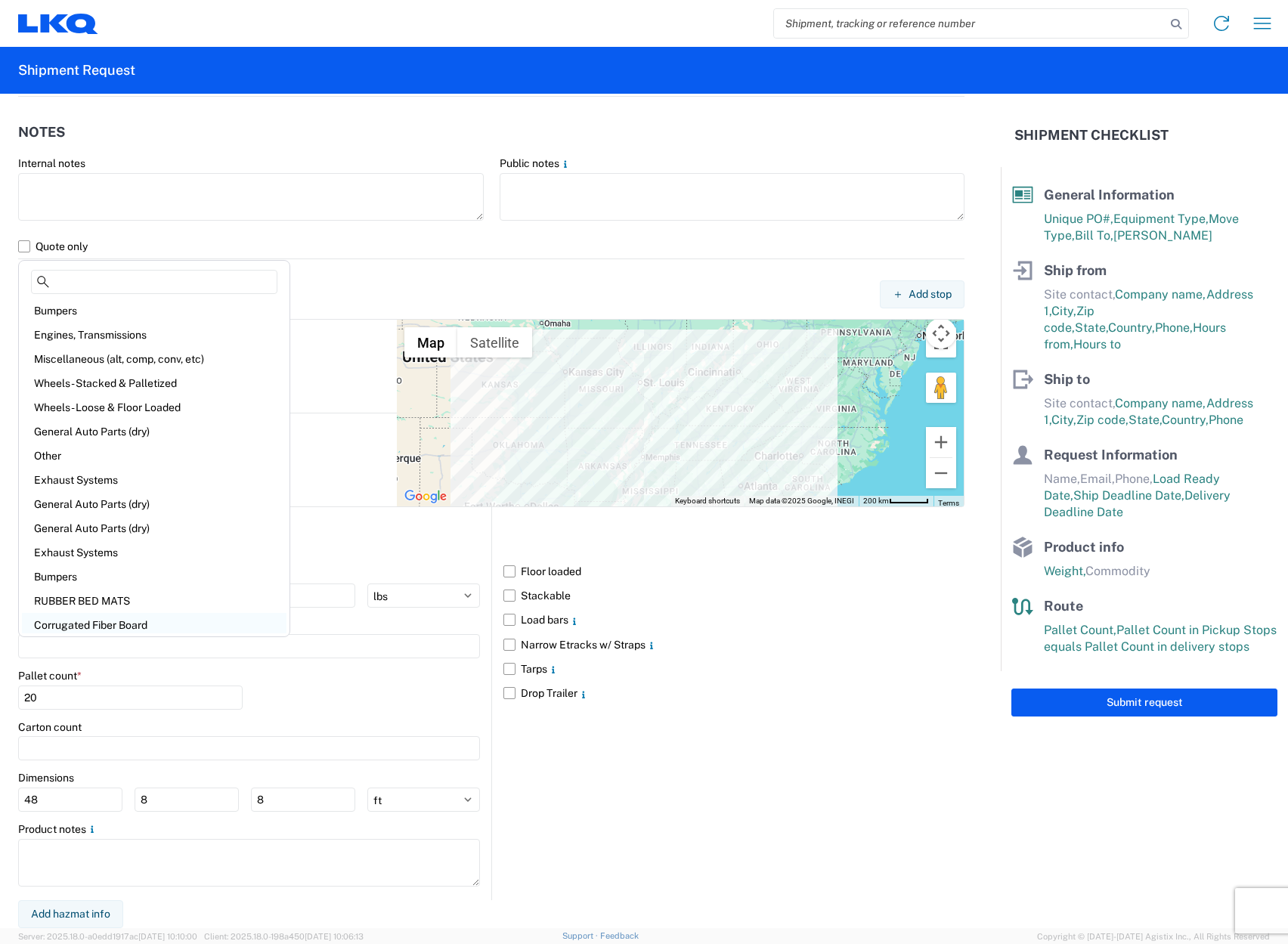
scroll to position [0, 0]
click at [153, 438] on div "General Auto Parts (dry)" at bounding box center [154, 433] width 265 height 24
type input "General Auto Parts (dry)"
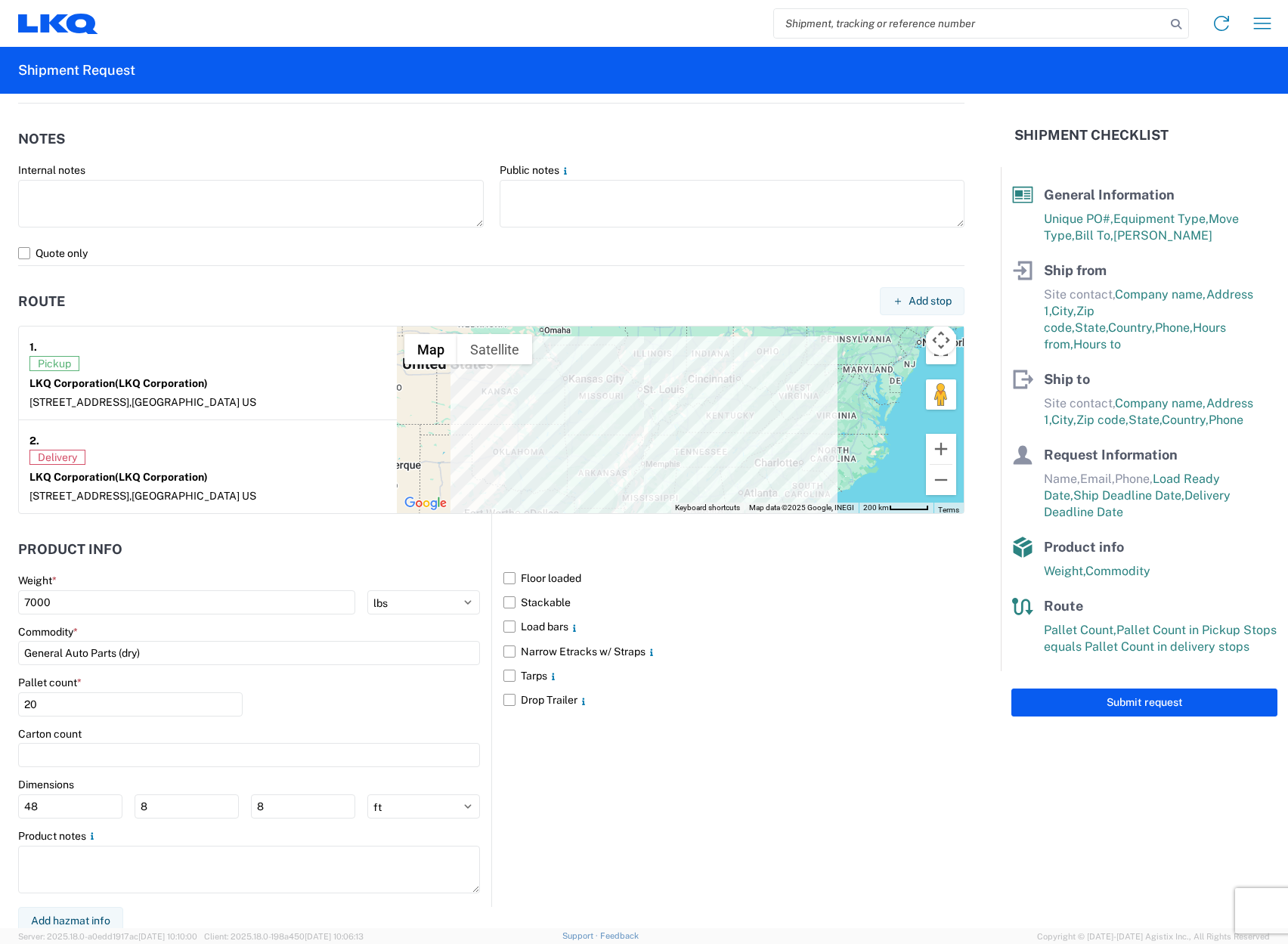
scroll to position [978, 0]
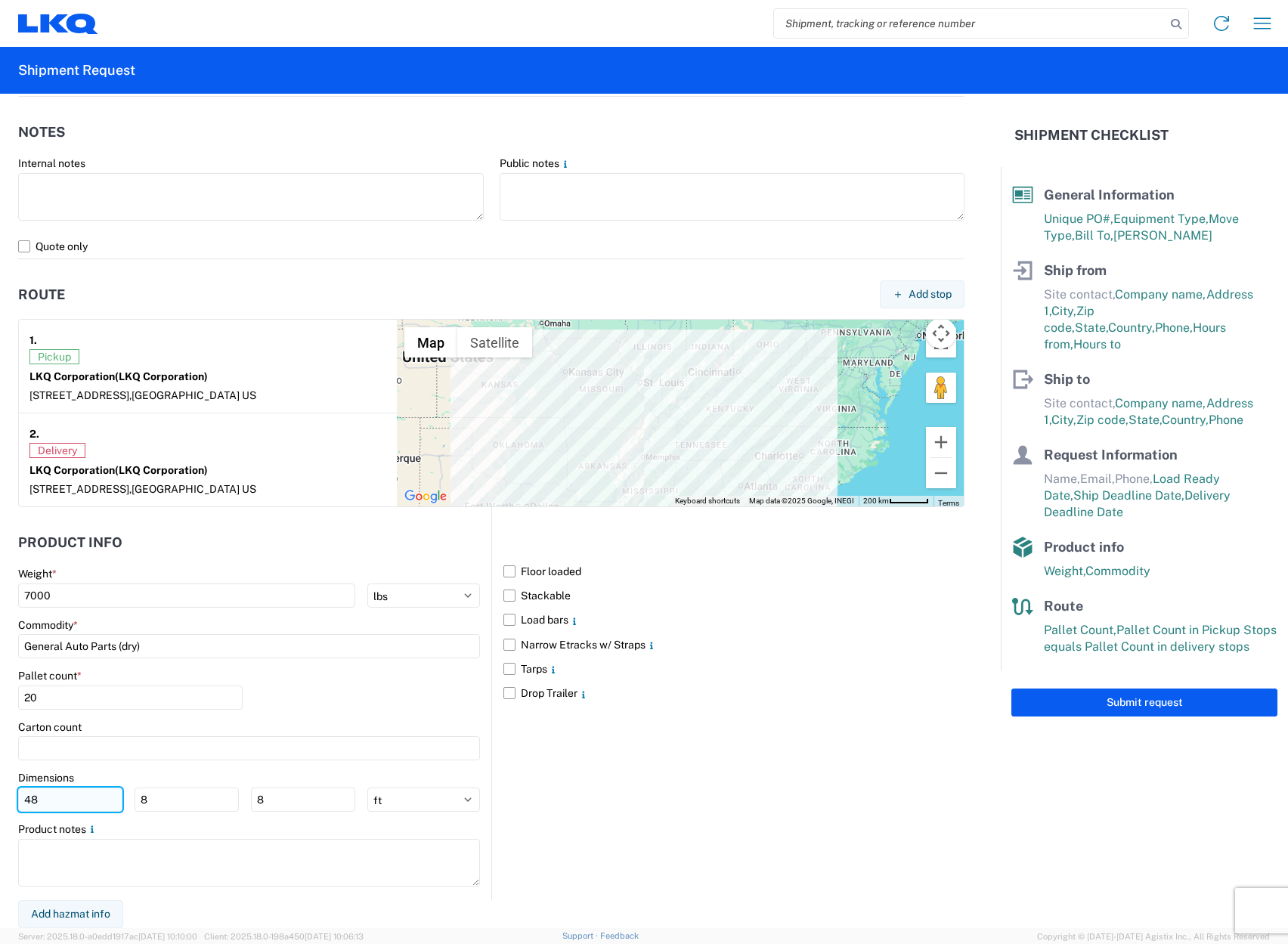
click at [105, 805] on input "48" at bounding box center [70, 799] width 105 height 24
type input "4"
type input "50"
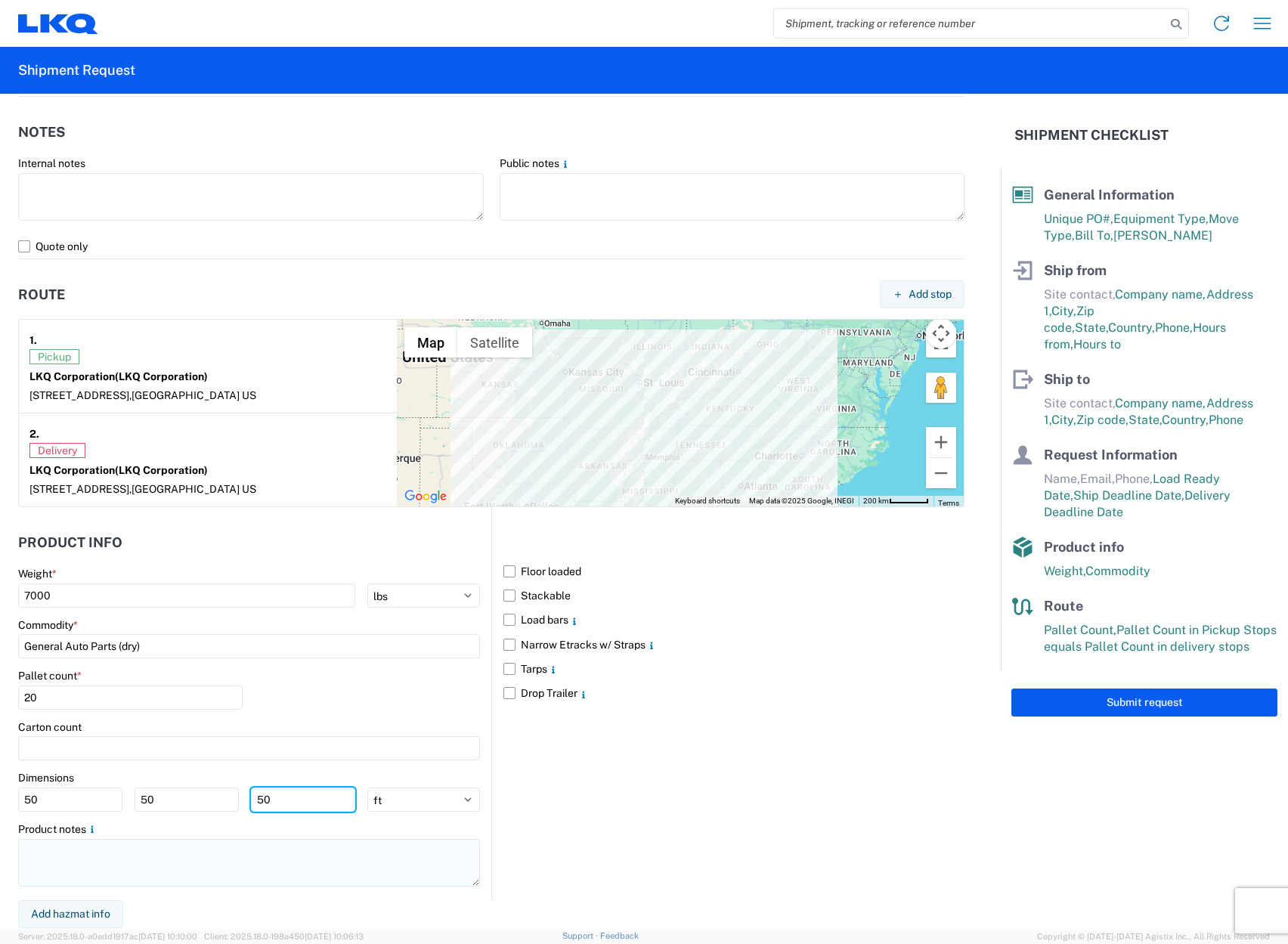
type input "50"
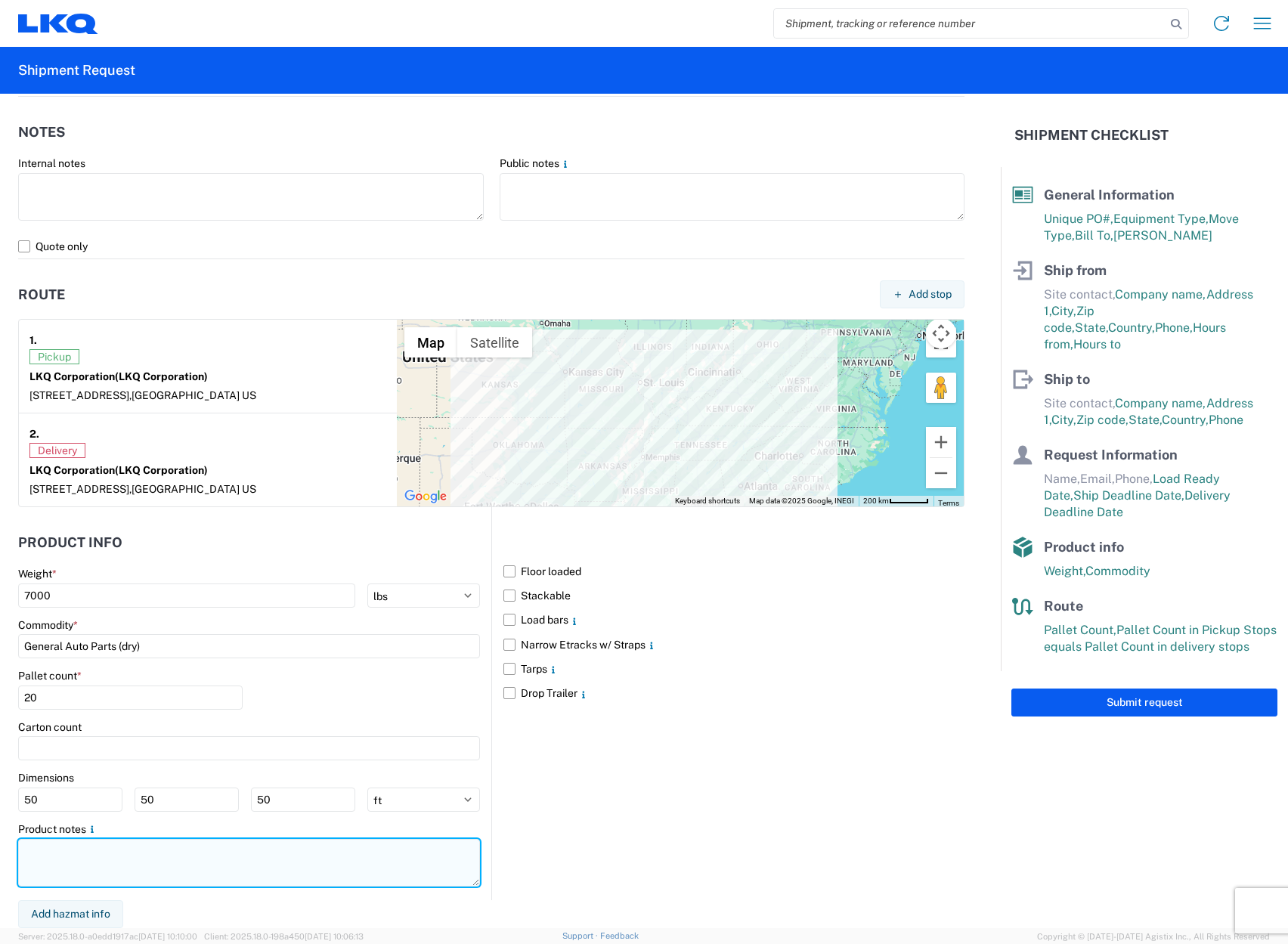
click at [117, 848] on textarea at bounding box center [249, 862] width 462 height 48
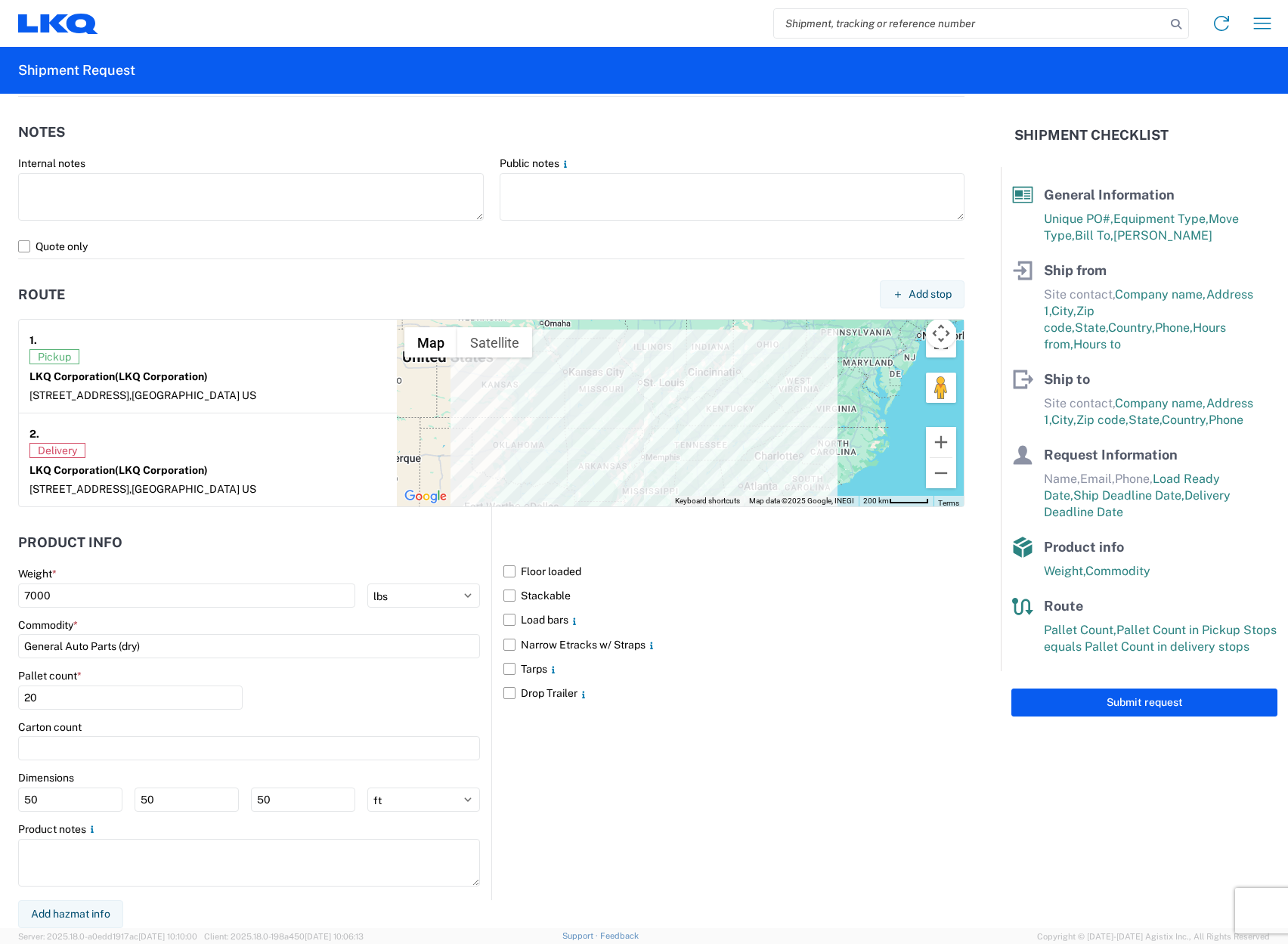
click at [613, 772] on div "Floor loaded Stackable Load bars Narrow Etracks w/ Straps Tarps Drop Trailer" at bounding box center [727, 703] width 473 height 392
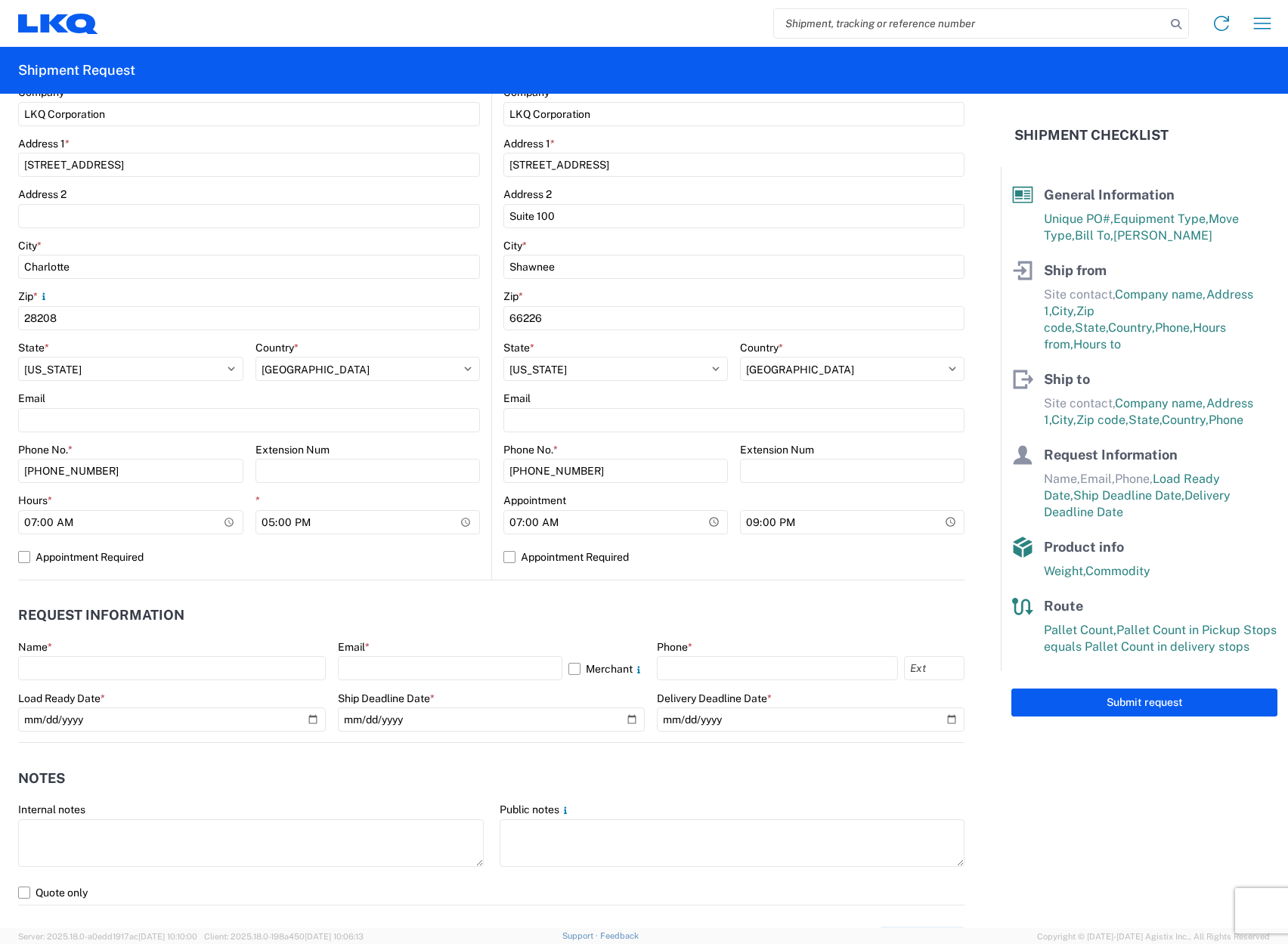
scroll to position [298, 0]
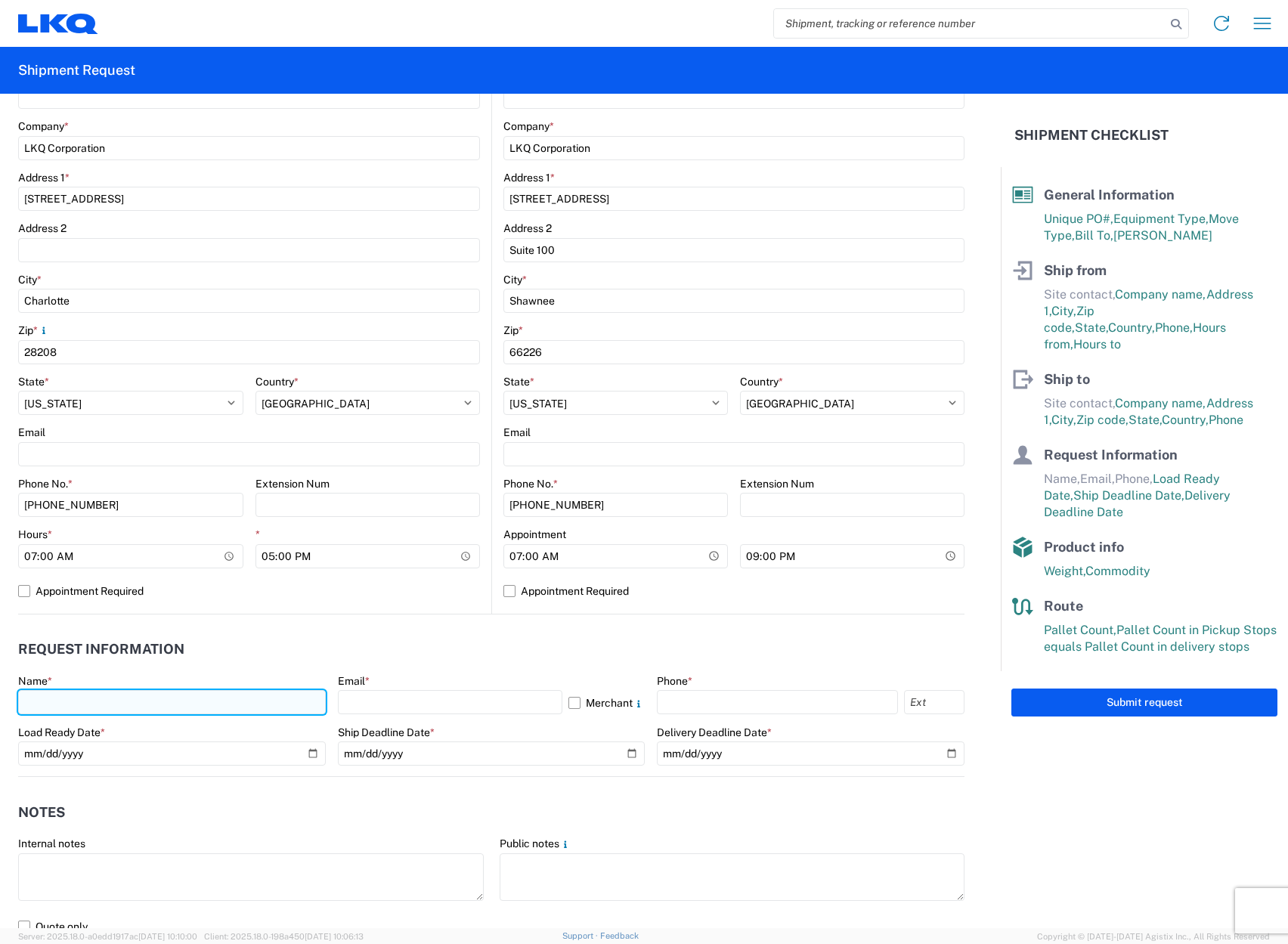
click at [147, 699] on input "text" at bounding box center [172, 702] width 308 height 24
click at [360, 661] on header "Request Information" at bounding box center [492, 649] width 947 height 34
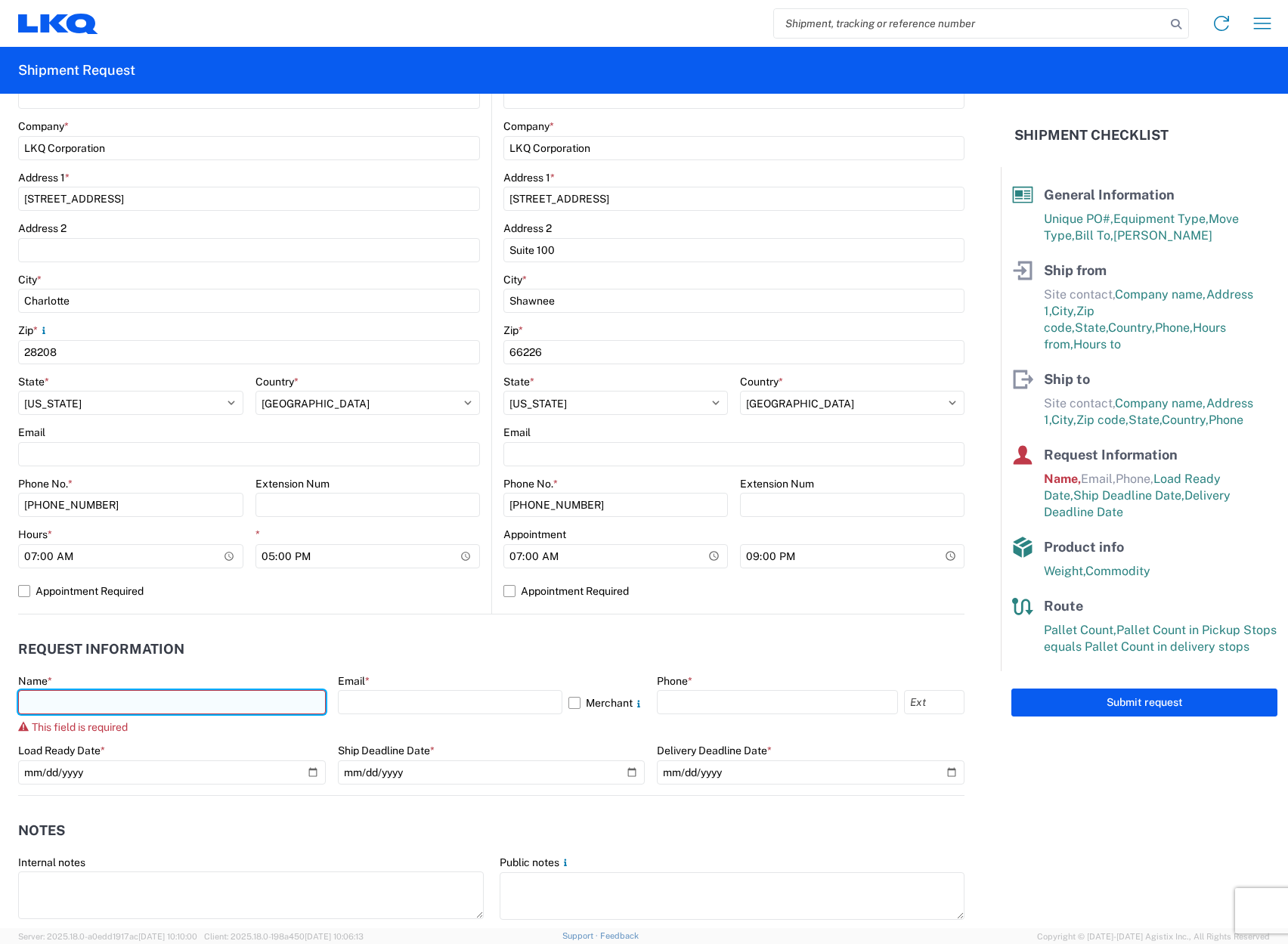
click at [230, 696] on input "text" at bounding box center [172, 702] width 308 height 24
type input ","
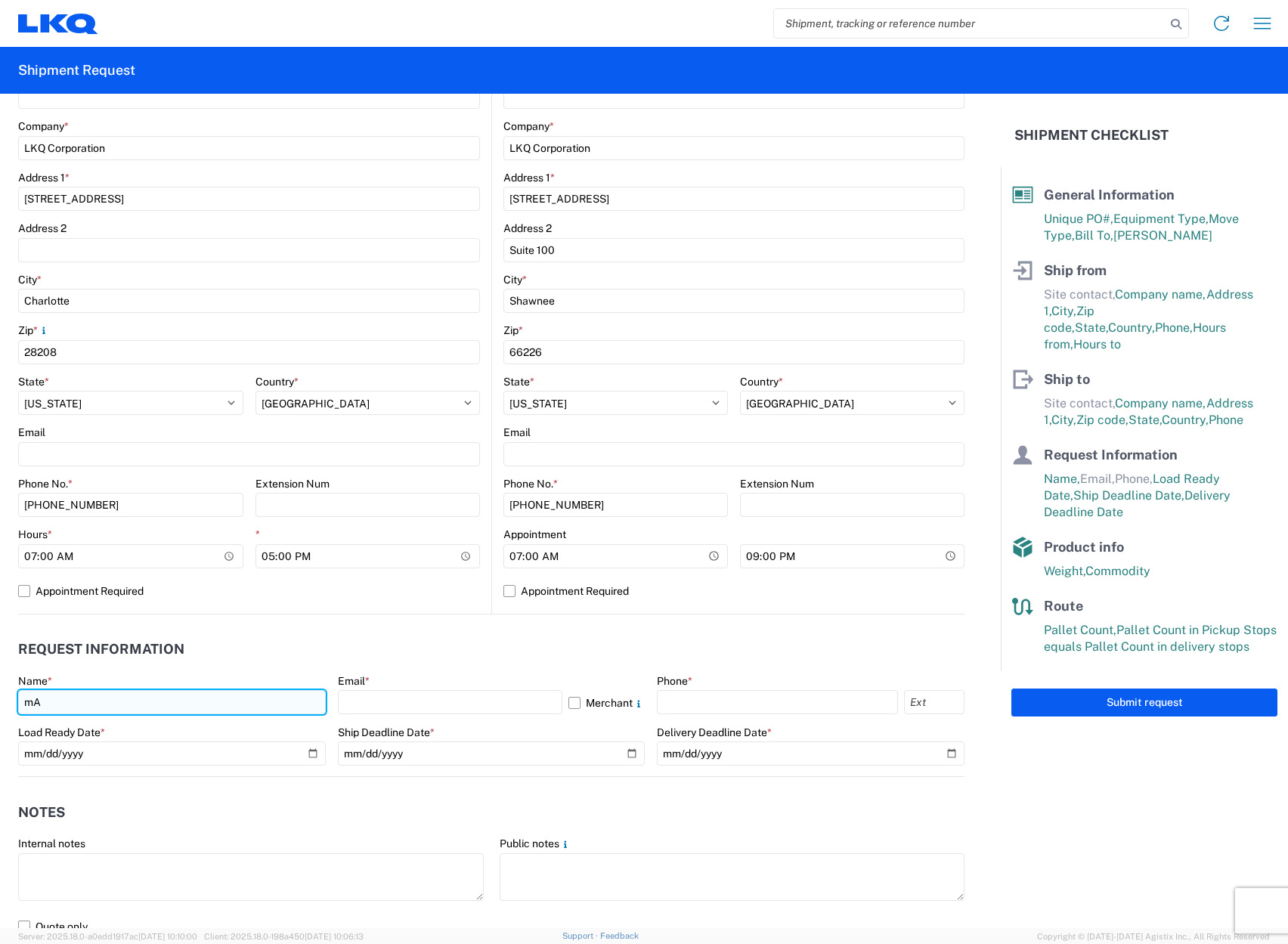
type input "m"
type input "[PERSON_NAME]"
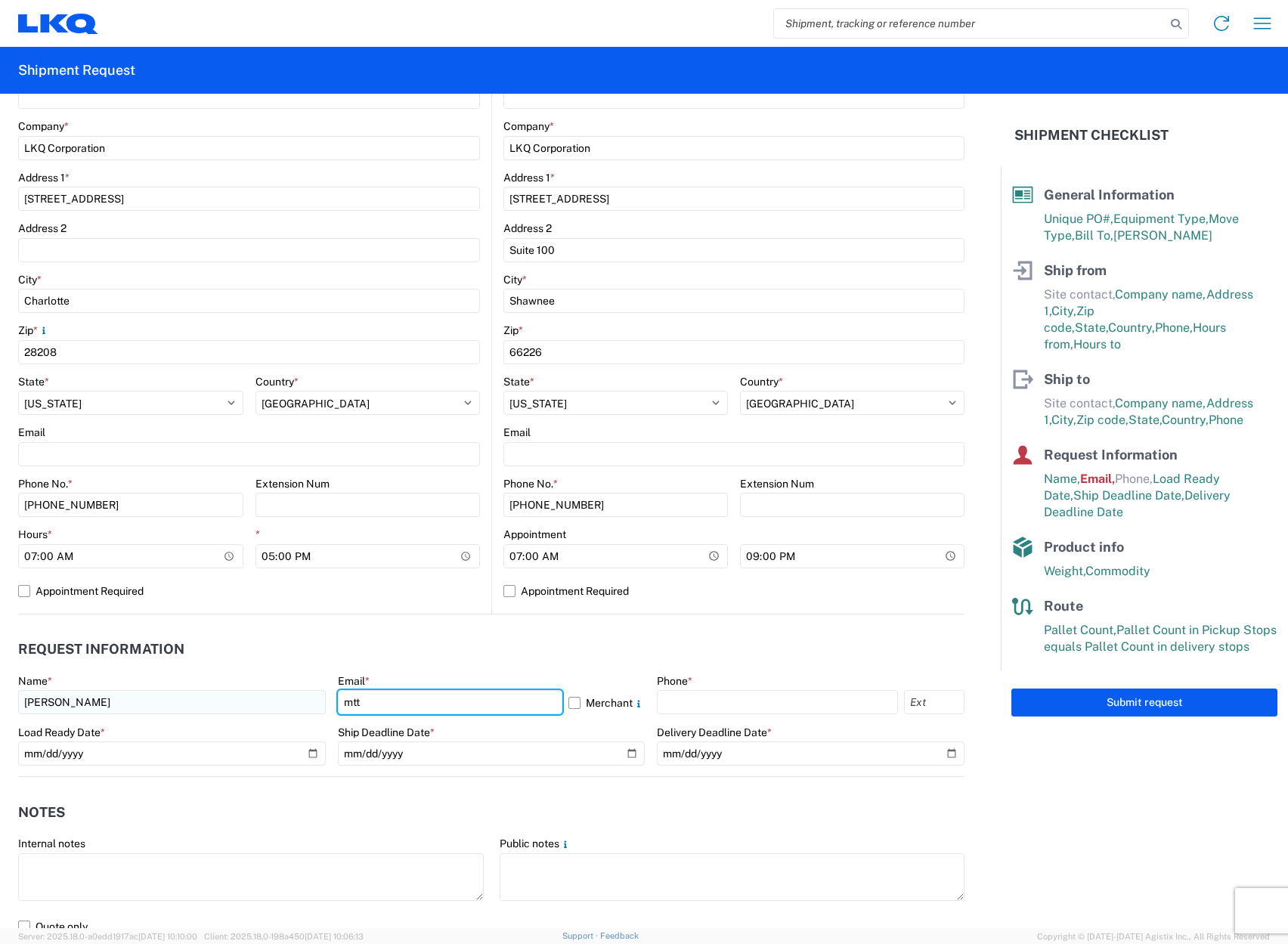
type input "[EMAIL_ADDRESS][DOMAIN_NAME]"
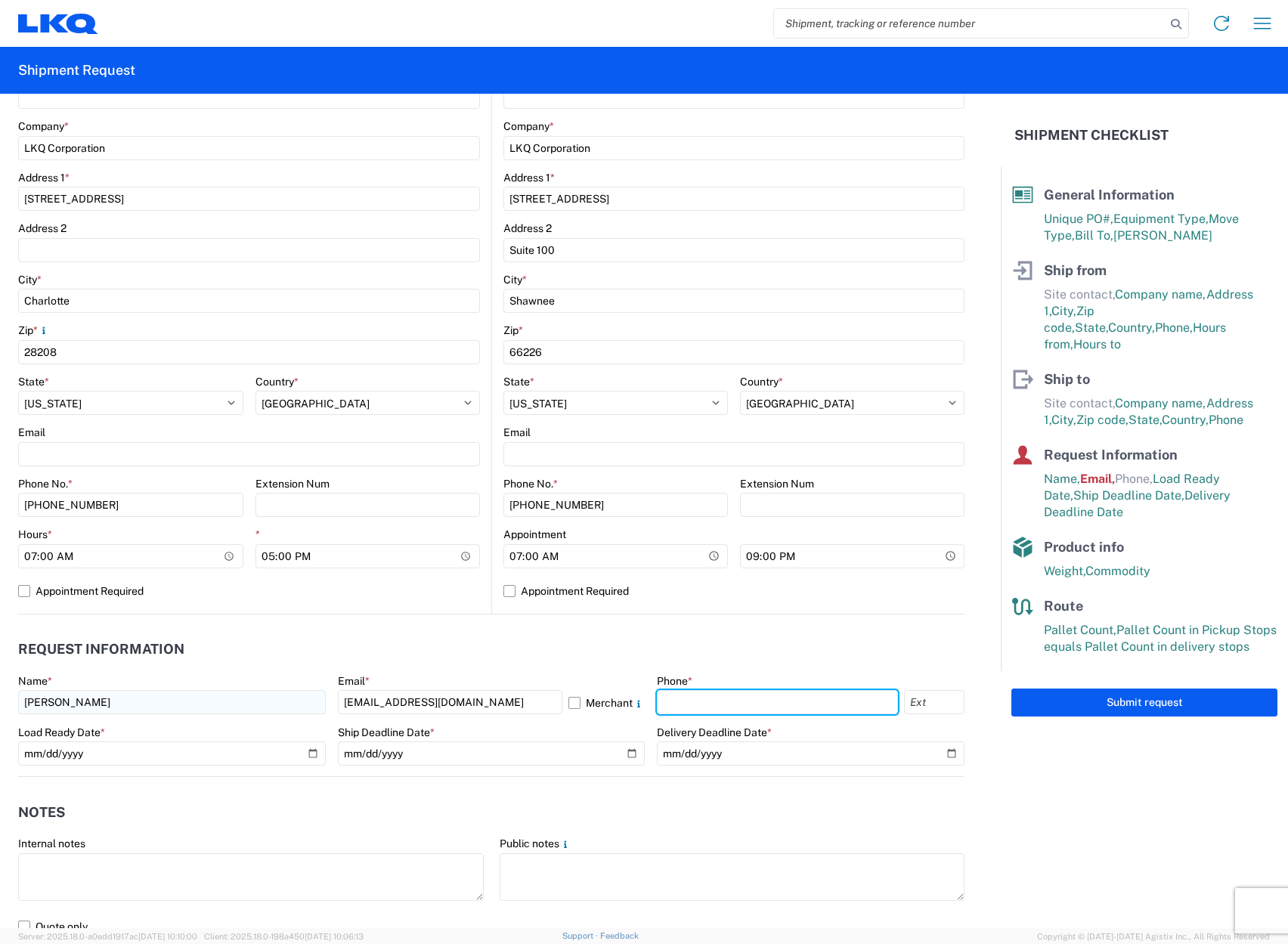
type input "7046495878"
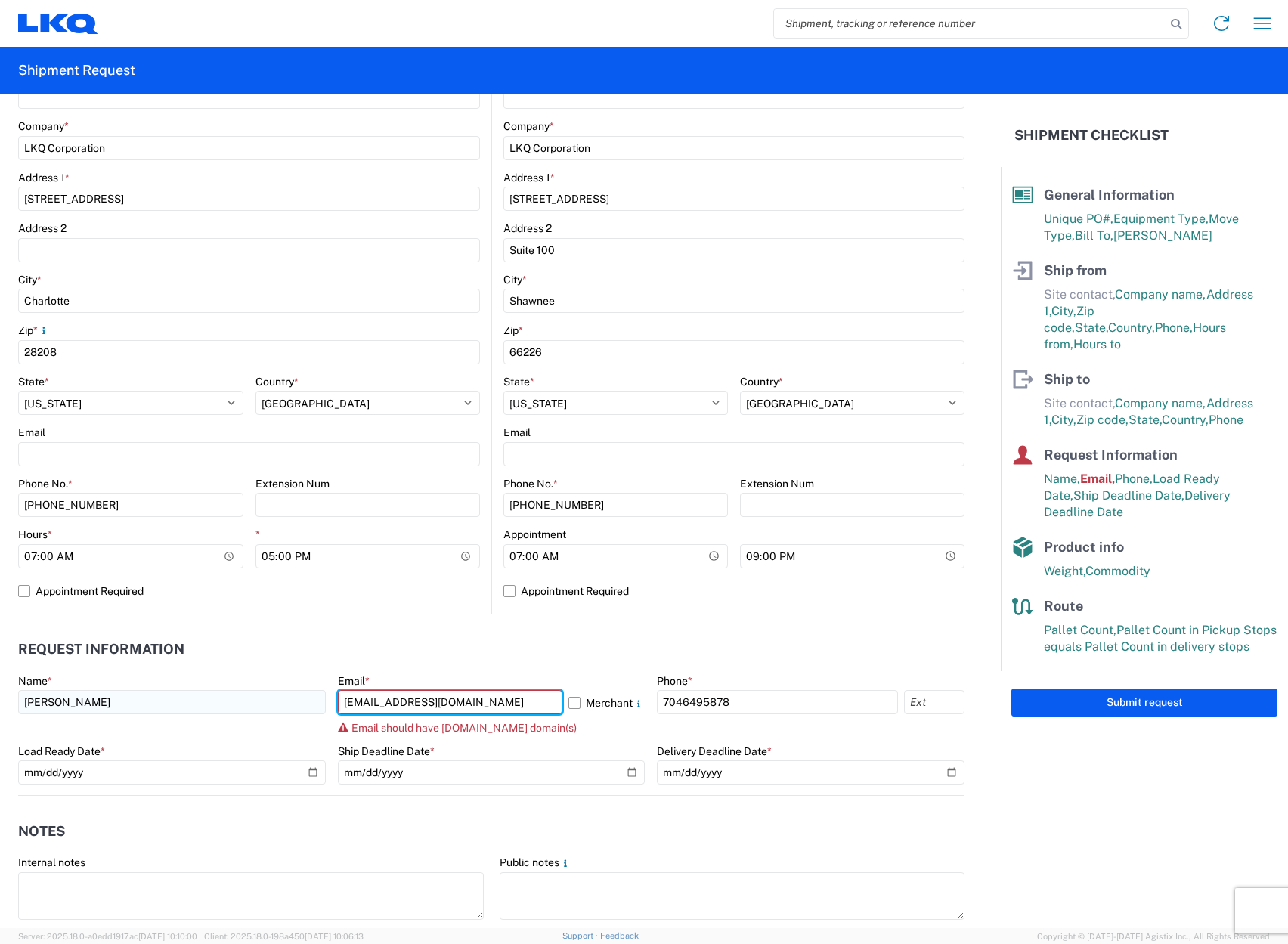
type input "[EMAIL_ADDRESS][DOMAIN_NAME]"
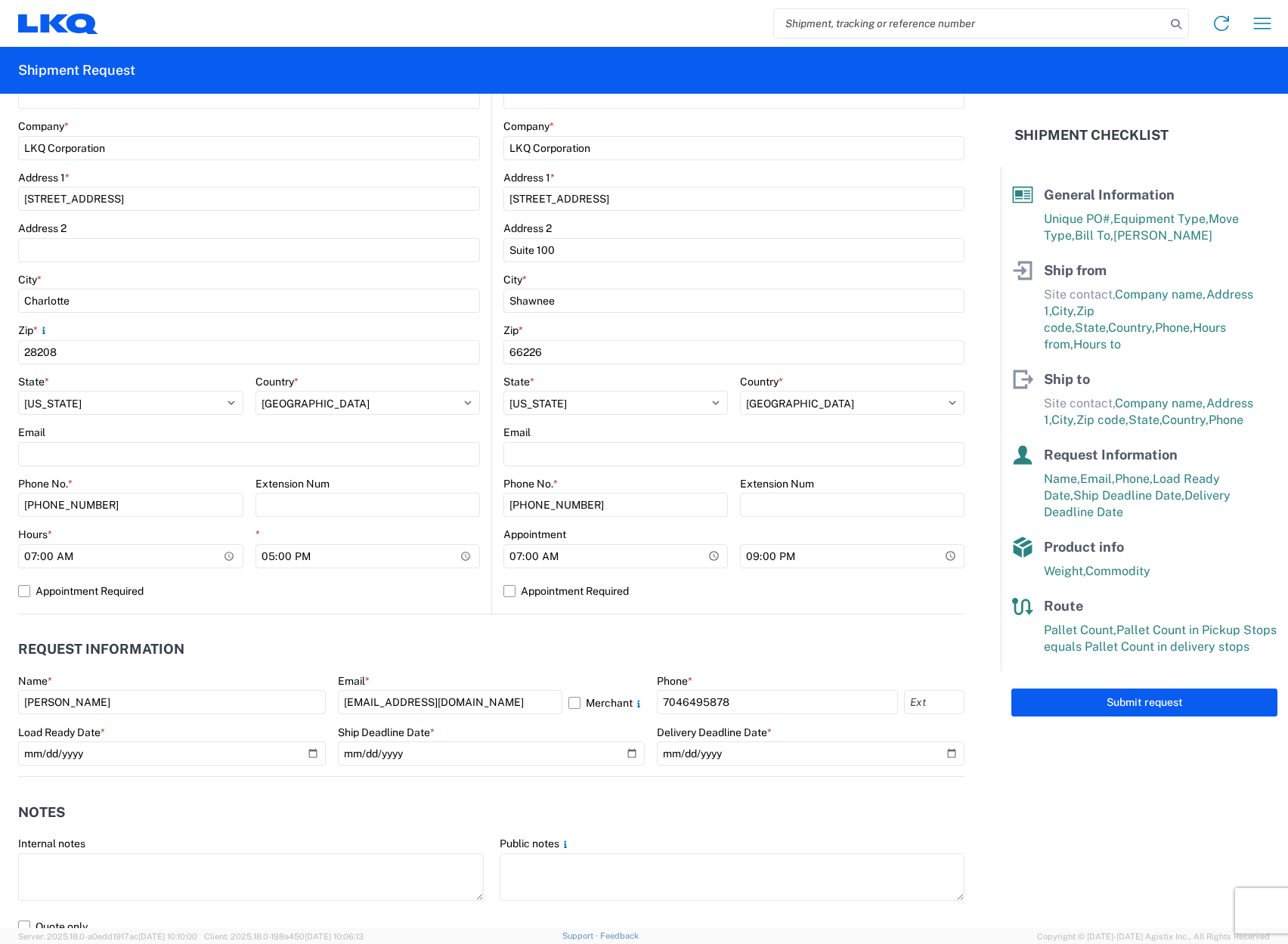
click at [379, 812] on header "Notes" at bounding box center [492, 812] width 947 height 34
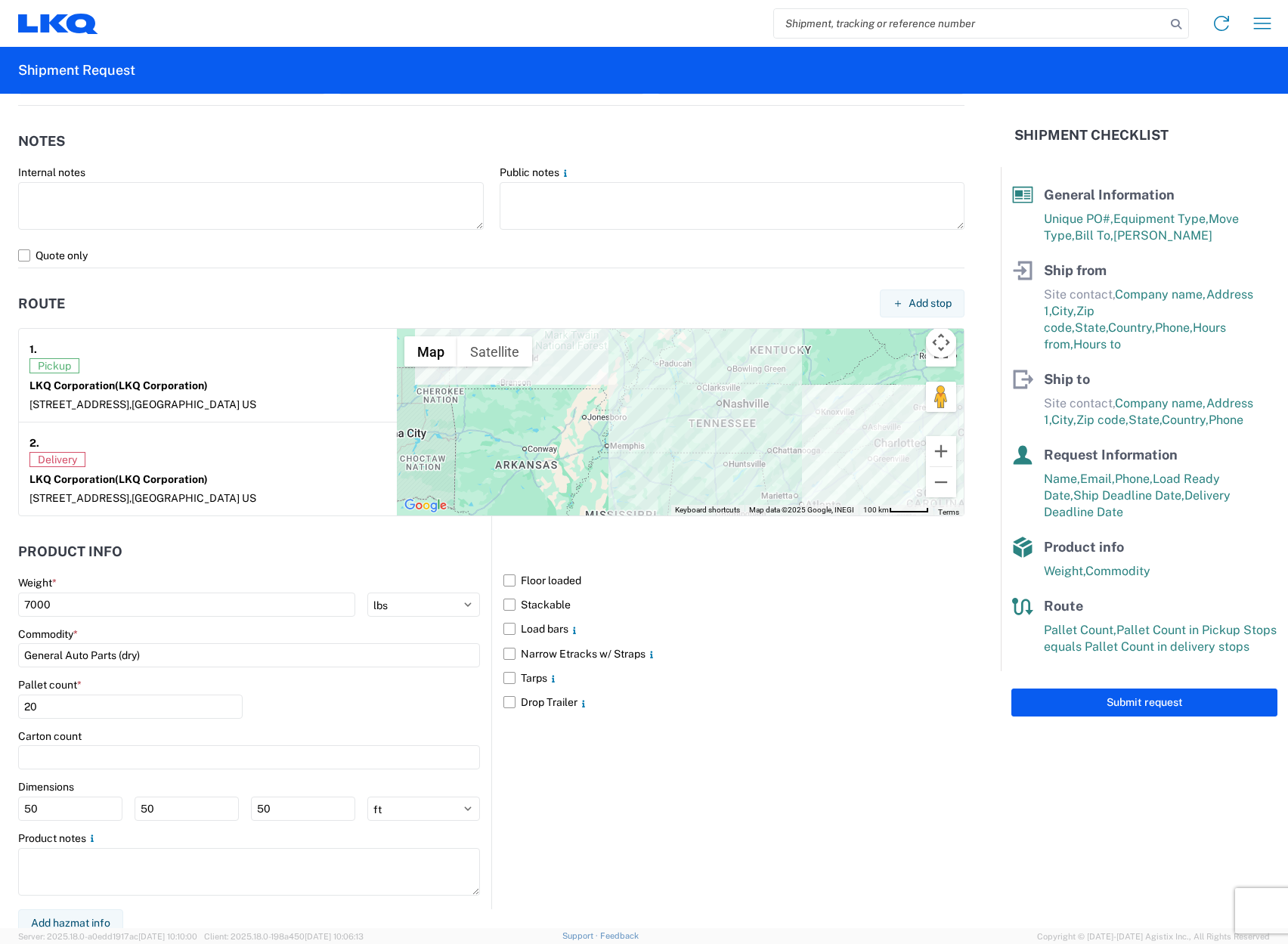
scroll to position [978, 0]
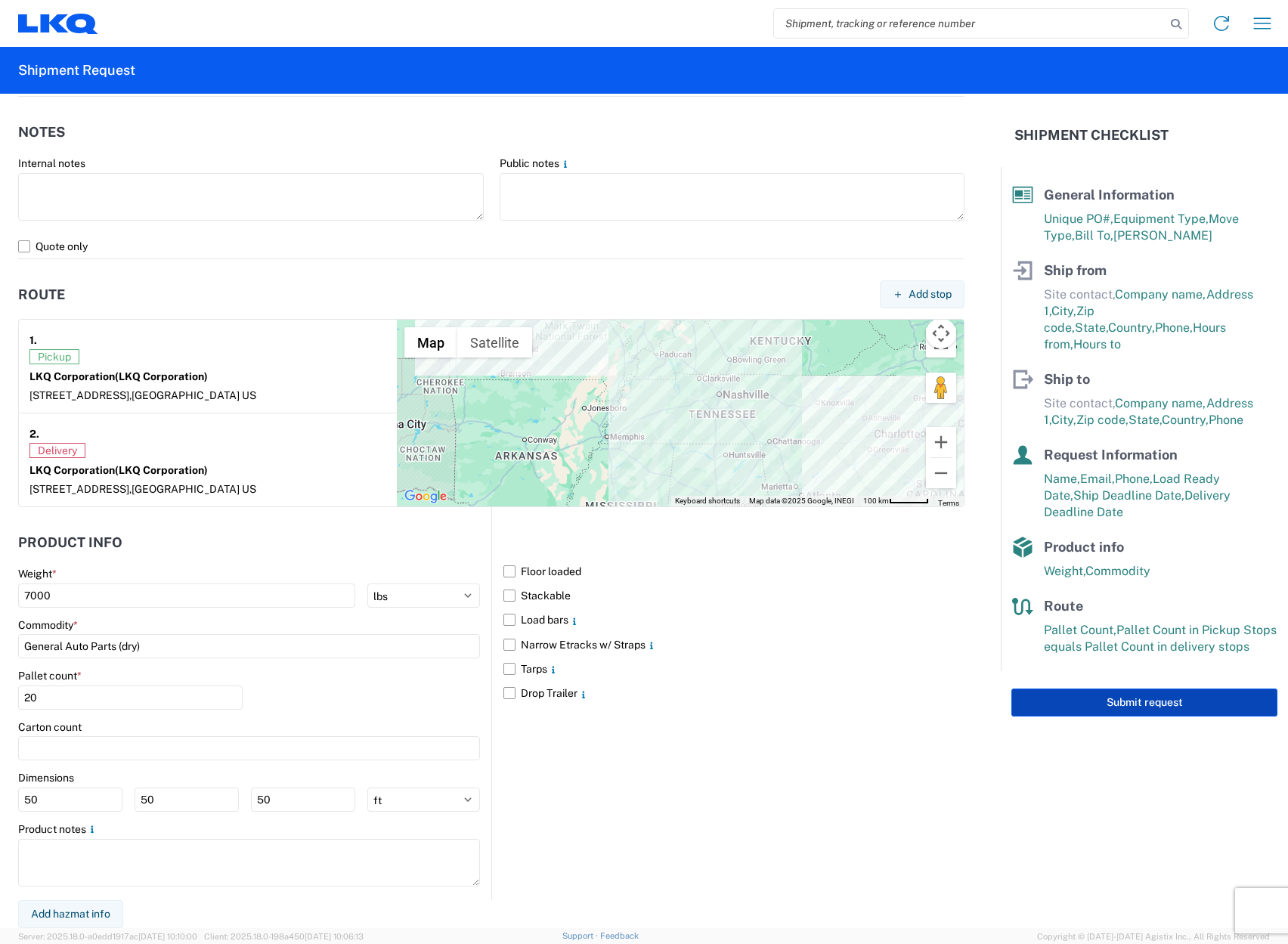
click at [1158, 689] on button "Submit request" at bounding box center [1145, 702] width 266 height 28
select select "US"
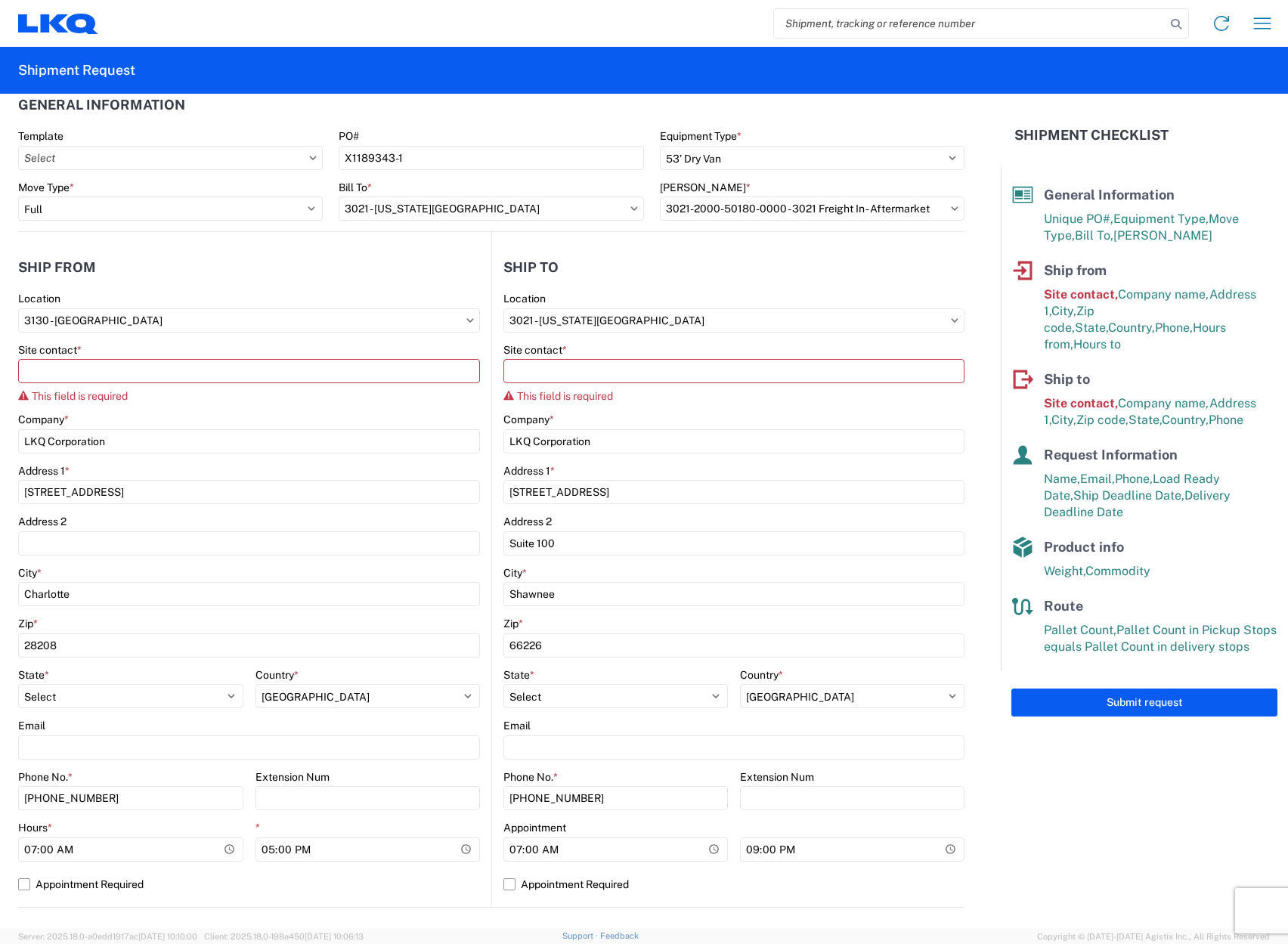
scroll to position [0, 0]
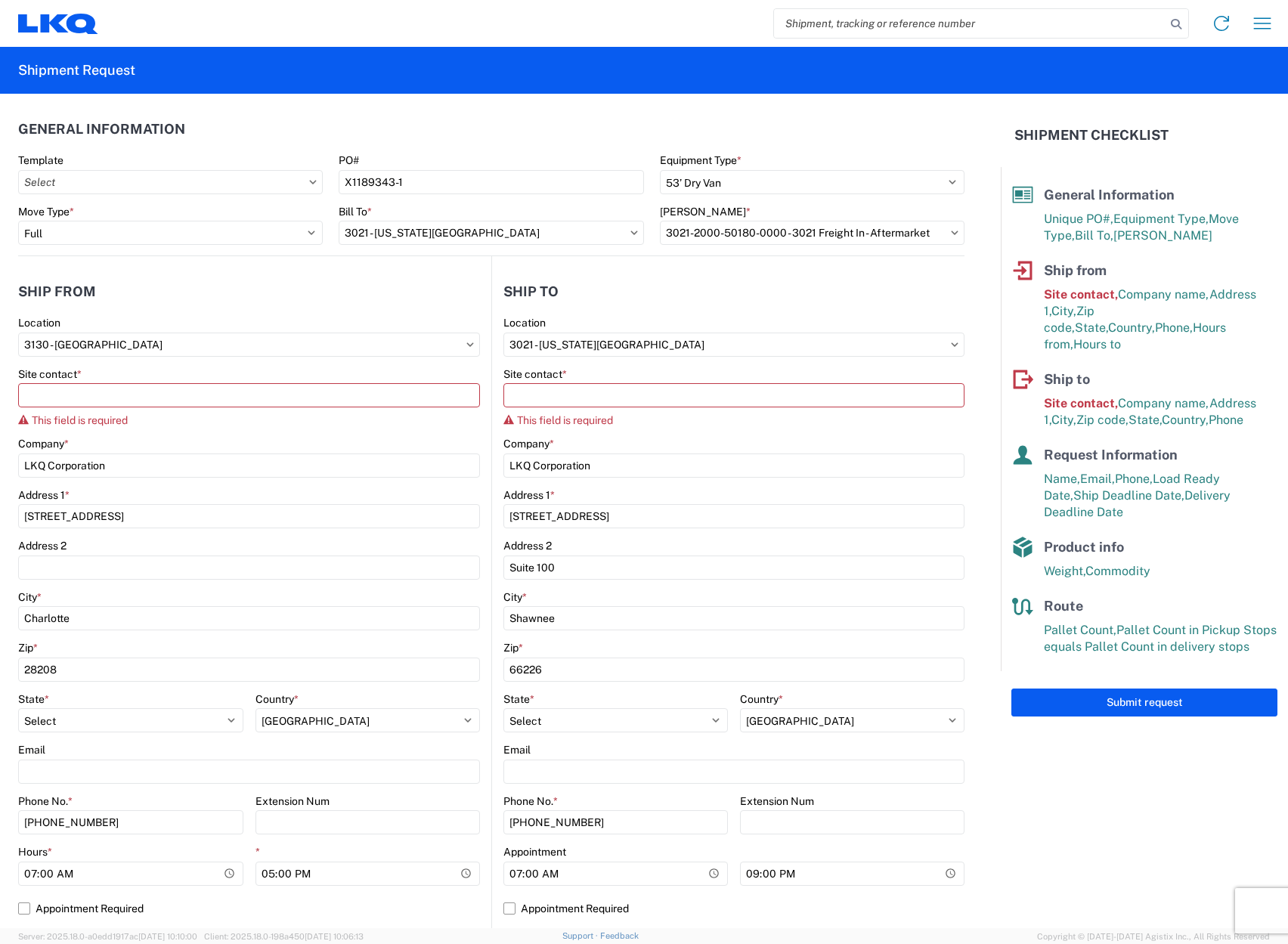
click at [271, 436] on agx-form-control-wrapper-v2 "Site contact * This field is required" at bounding box center [249, 402] width 462 height 70
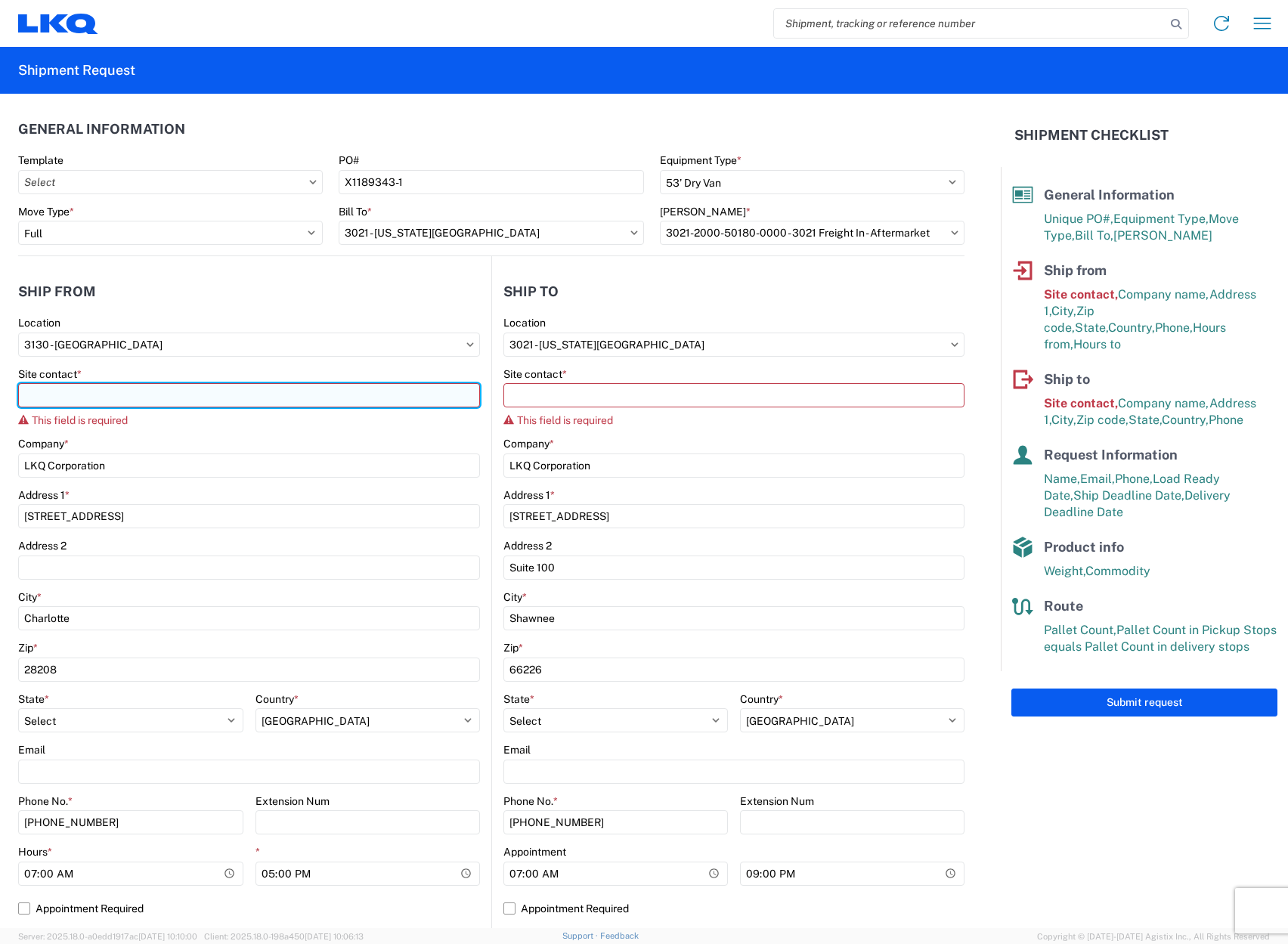
click at [260, 400] on input "Site contact *" at bounding box center [249, 395] width 462 height 24
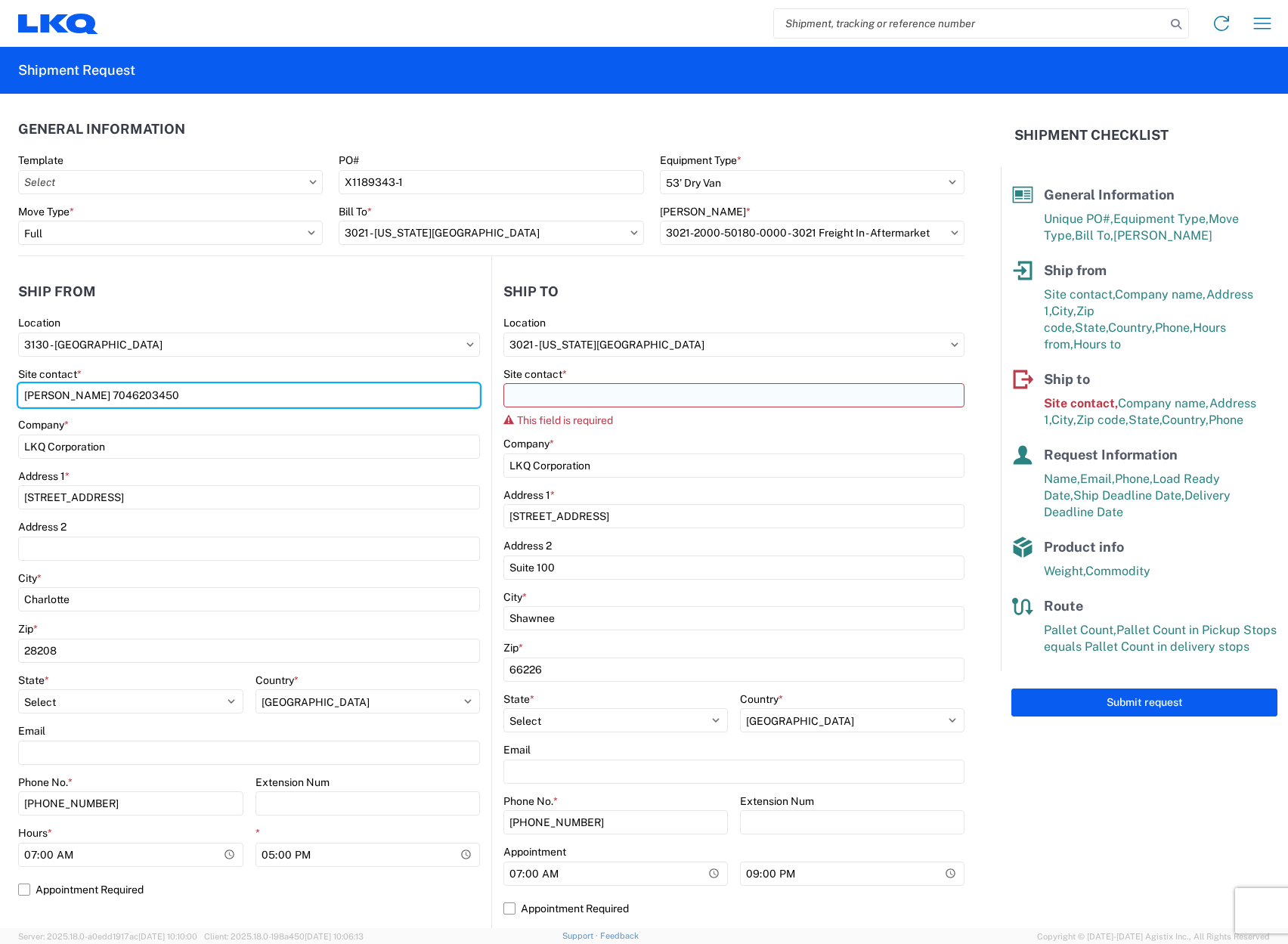
type input "[PERSON_NAME] 7046203450"
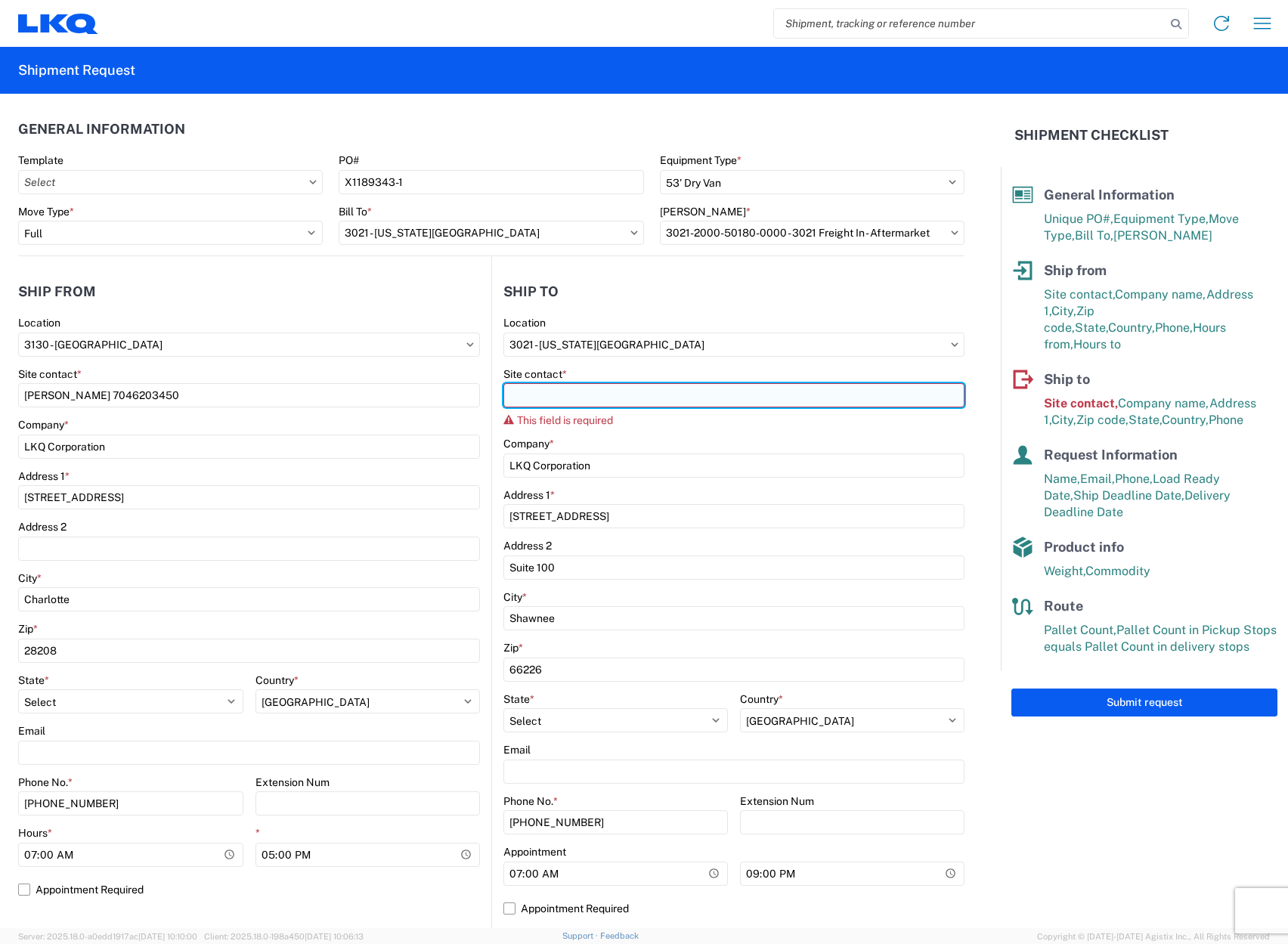
click at [654, 395] on input "Site contact *" at bounding box center [734, 395] width 461 height 24
click at [556, 391] on input "Site contact *" at bounding box center [734, 395] width 461 height 24
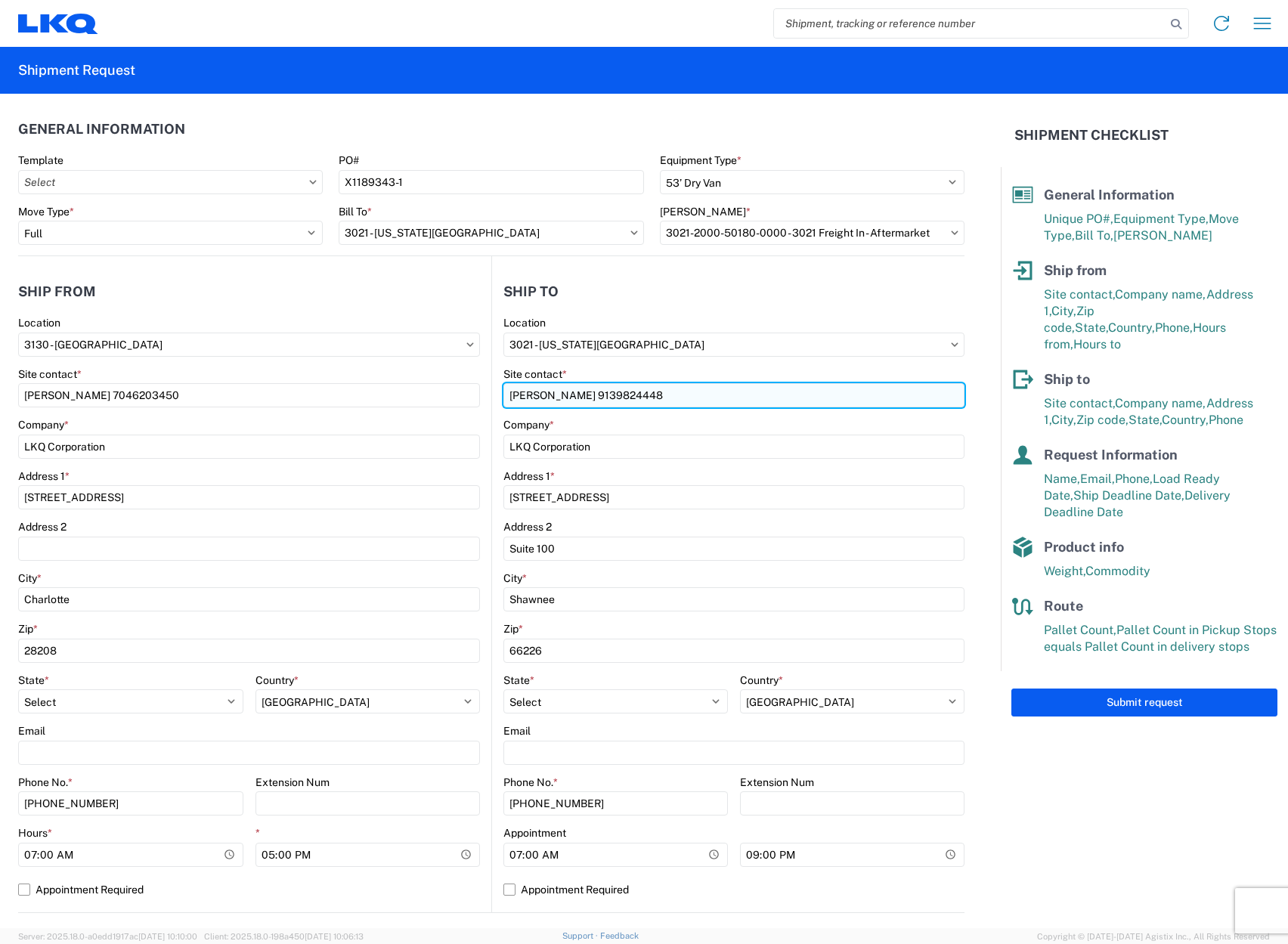
click at [592, 392] on input "[PERSON_NAME] 9139824448" at bounding box center [734, 395] width 461 height 24
drag, startPoint x: 576, startPoint y: 390, endPoint x: 596, endPoint y: 400, distance: 22.4
click at [577, 390] on input "[PERSON_NAME] 913)9824448" at bounding box center [734, 395] width 461 height 24
type input "[PERSON_NAME] [PHONE_NUMBER]"
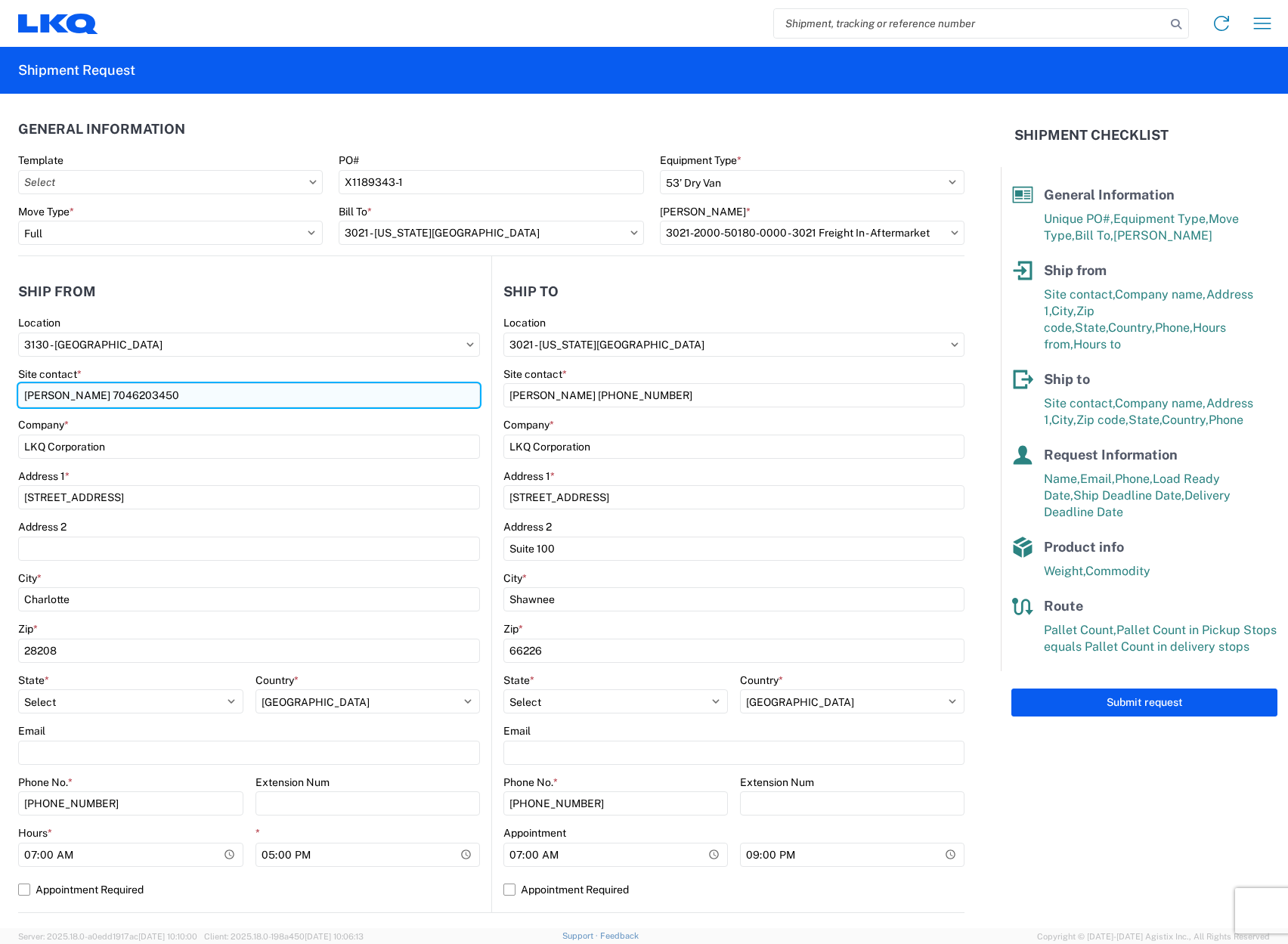
click at [122, 394] on input "[PERSON_NAME] 7046203450" at bounding box center [249, 395] width 462 height 24
click at [107, 395] on input "[PERSON_NAME] 704)6203450" at bounding box center [249, 395] width 462 height 24
click at [105, 395] on input "[PERSON_NAME] 704)6203450" at bounding box center [249, 395] width 462 height 24
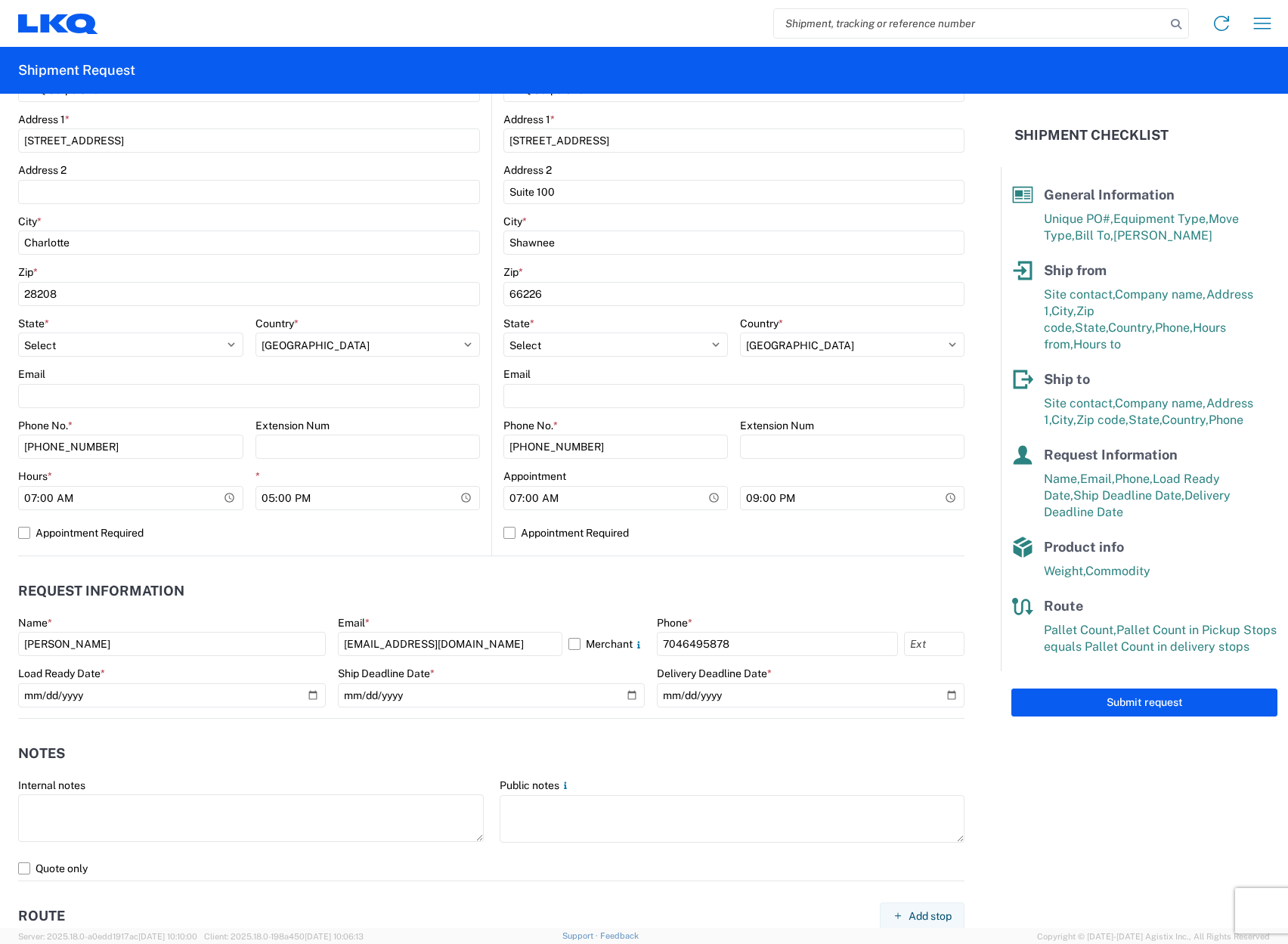
scroll to position [453, 0]
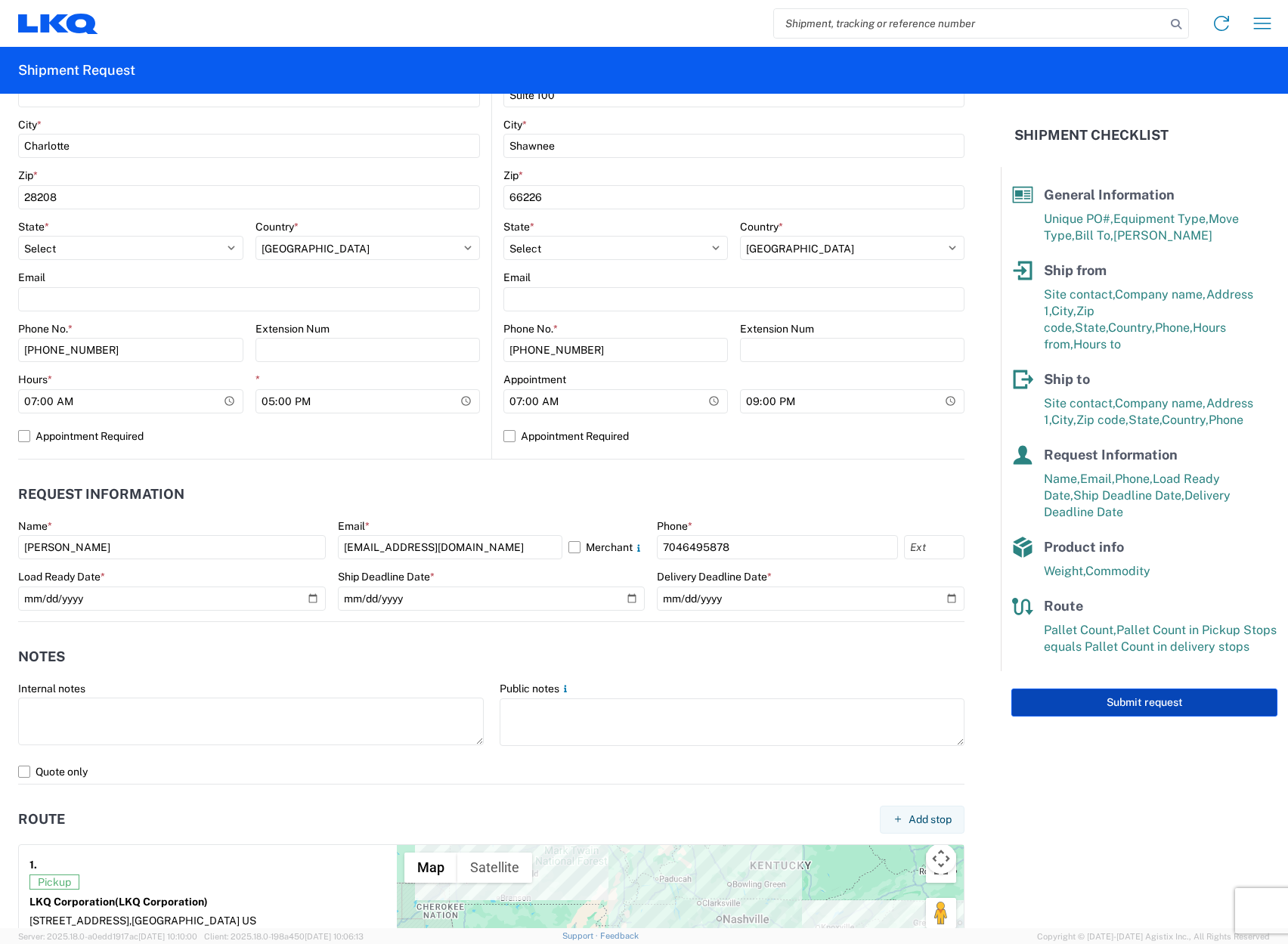
type input "[PERSON_NAME] [PHONE_NUMBER]"
click at [1089, 689] on button "Submit request" at bounding box center [1145, 702] width 266 height 28
